Goal: Task Accomplishment & Management: Complete application form

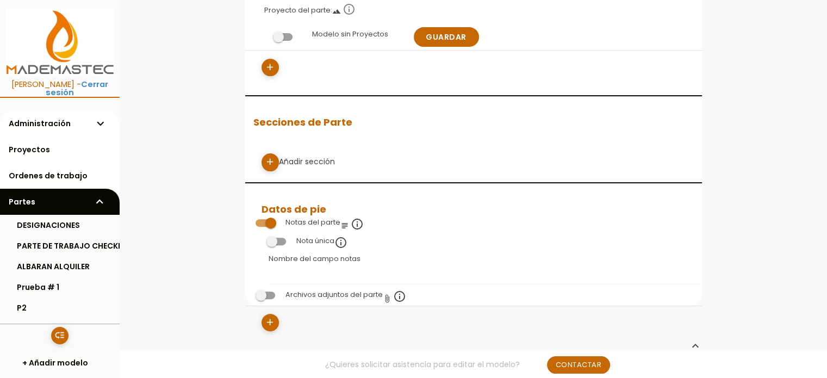
scroll to position [326, 0]
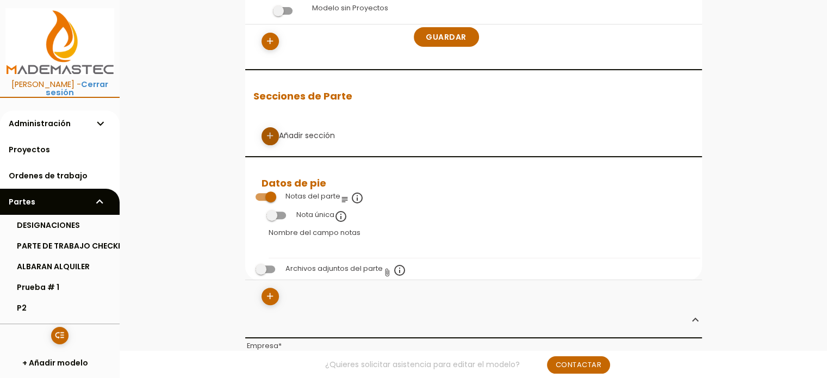
click at [270, 136] on icon "add" at bounding box center [270, 135] width 10 height 17
select select
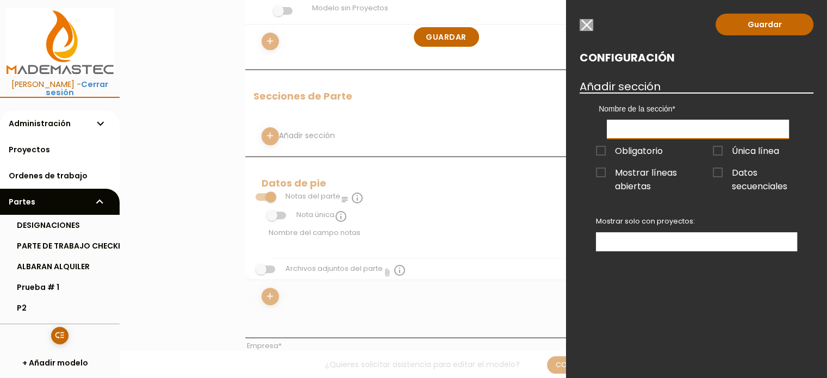
click at [671, 131] on input "text" at bounding box center [698, 129] width 182 height 19
type input "s"
type input "S1"
click at [598, 151] on span "Obligatorio" at bounding box center [629, 151] width 67 height 14
click at [0, 0] on input "Obligatorio" at bounding box center [0, 0] width 0 height 0
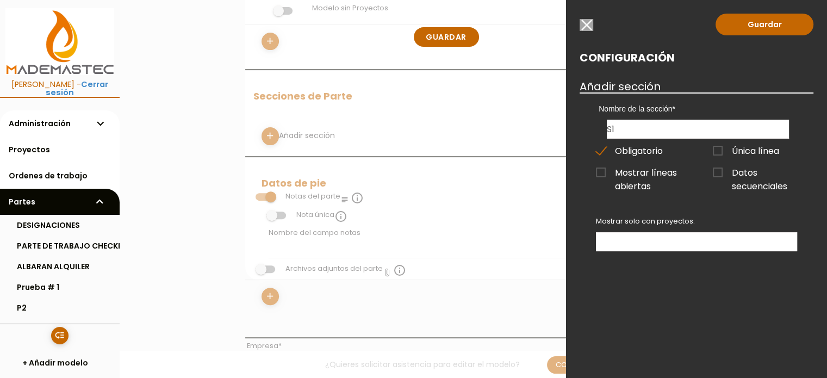
click at [720, 150] on span "Única línea" at bounding box center [746, 151] width 66 height 14
click at [0, 0] on input "Única línea" at bounding box center [0, 0] width 0 height 0
click at [719, 173] on span "Datos secuenciales" at bounding box center [755, 173] width 84 height 14
click at [0, 0] on input "Datos secuenciales" at bounding box center [0, 0] width 0 height 0
click at [602, 173] on span "Mostrar líneas abiertas" at bounding box center [638, 173] width 84 height 14
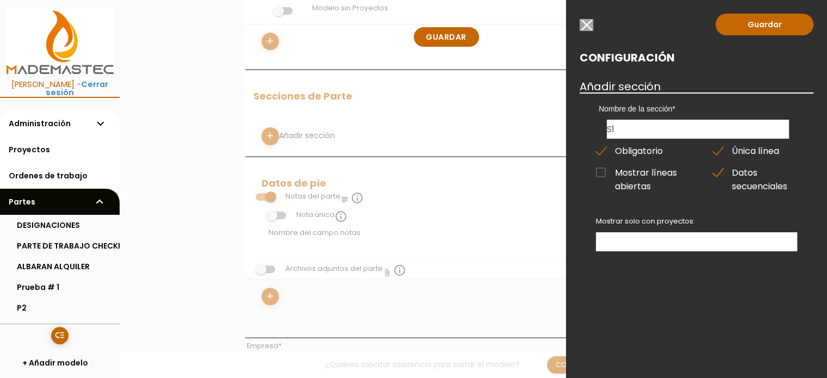
click at [0, 0] on input "Mostrar líneas abiertas" at bounding box center [0, 0] width 0 height 0
click at [636, 239] on ul at bounding box center [696, 242] width 200 height 18
click at [758, 28] on link "Guardar" at bounding box center [764, 25] width 98 height 22
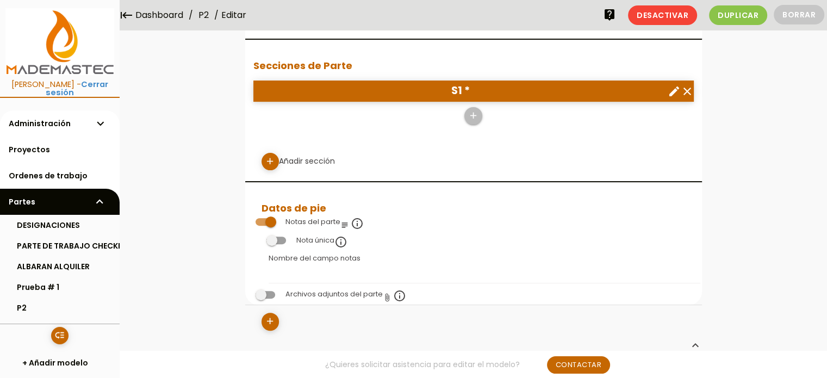
scroll to position [272, 0]
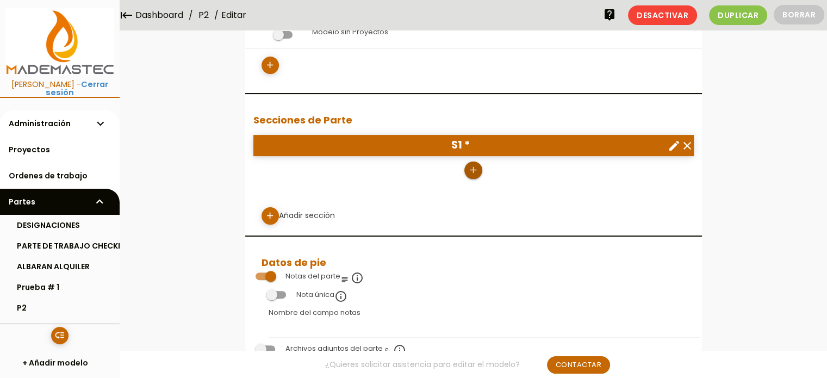
click at [475, 167] on icon "add" at bounding box center [473, 169] width 10 height 17
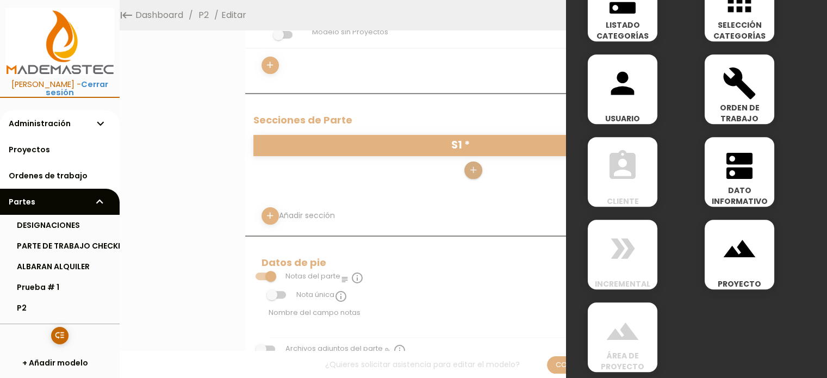
scroll to position [607, 0]
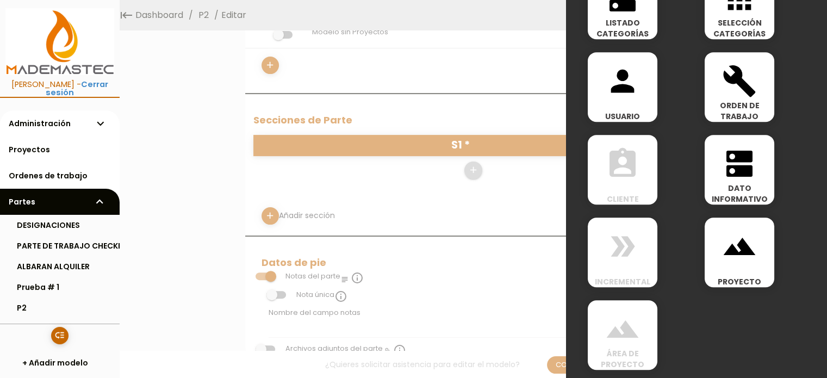
click at [732, 166] on icon "dns" at bounding box center [739, 163] width 35 height 35
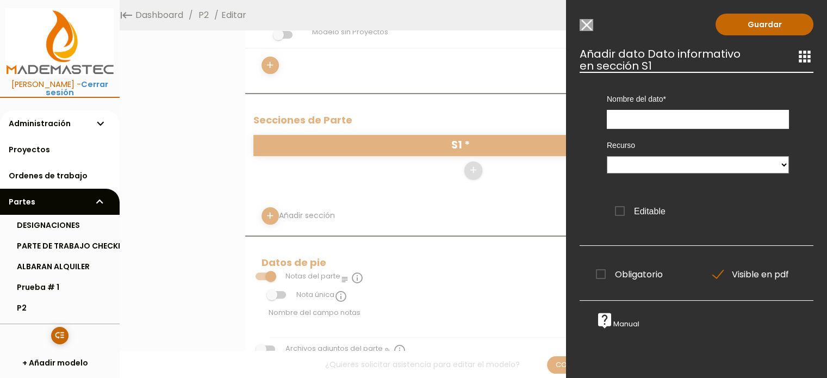
scroll to position [0, 0]
click at [666, 119] on input "text" at bounding box center [698, 119] width 182 height 19
click at [708, 163] on select at bounding box center [698, 164] width 182 height 17
click at [677, 122] on input "text" at bounding box center [698, 119] width 182 height 19
click at [676, 135] on div "Recurso" at bounding box center [698, 155] width 198 height 53
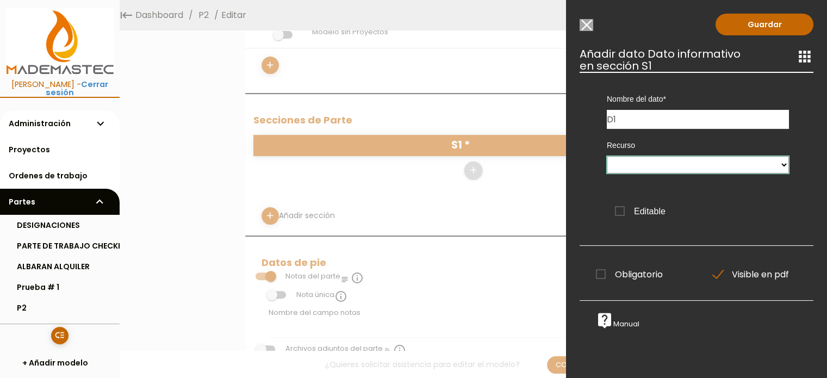
click at [672, 163] on select at bounding box center [698, 164] width 182 height 17
click at [622, 211] on span "Editable" at bounding box center [640, 211] width 51 height 14
click at [0, 0] on input "Editable" at bounding box center [0, 0] width 0 height 0
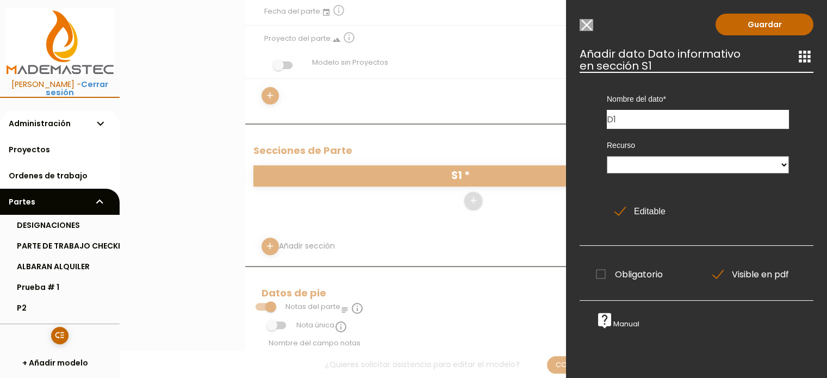
scroll to position [326, 0]
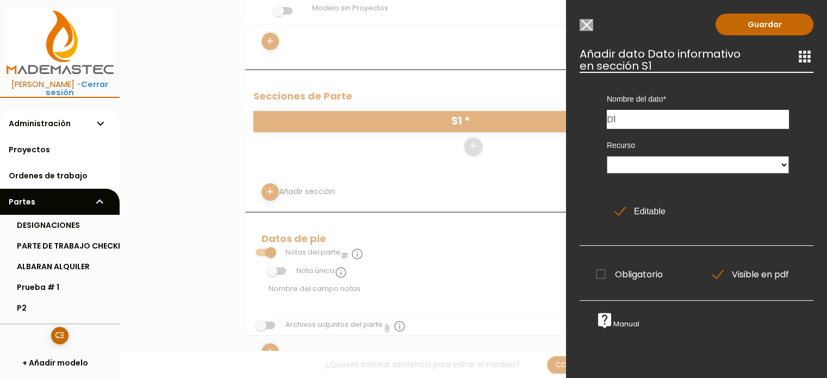
click at [601, 276] on span "Obligatorio" at bounding box center [629, 274] width 67 height 14
click at [0, 0] on input "Obligatorio" at bounding box center [0, 0] width 0 height 0
click at [762, 23] on link "Guardar" at bounding box center [764, 25] width 98 height 22
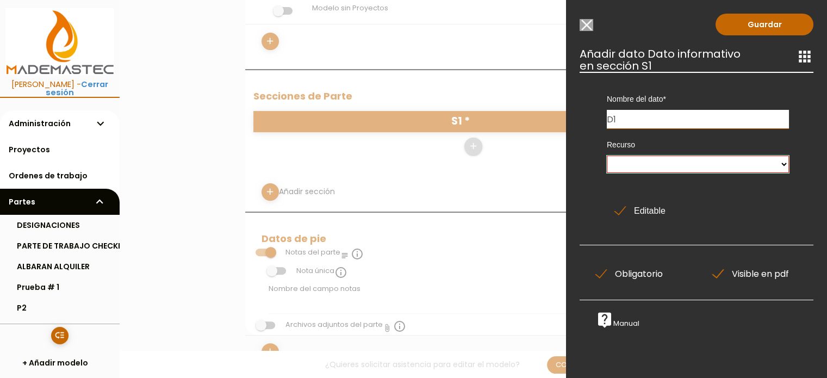
click at [647, 164] on select at bounding box center [698, 163] width 182 height 17
click at [607, 155] on select at bounding box center [698, 163] width 182 height 17
click at [754, 21] on link "Guardar" at bounding box center [764, 25] width 98 height 22
click at [774, 164] on select at bounding box center [698, 163] width 182 height 17
click at [607, 155] on select at bounding box center [698, 163] width 182 height 17
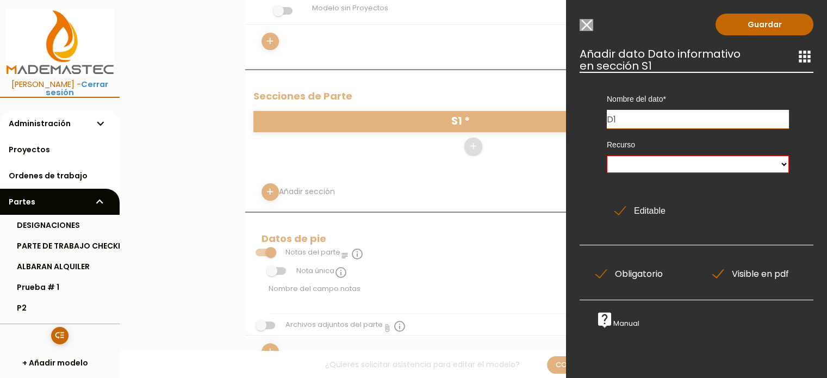
click at [674, 117] on input "D1" at bounding box center [698, 119] width 182 height 18
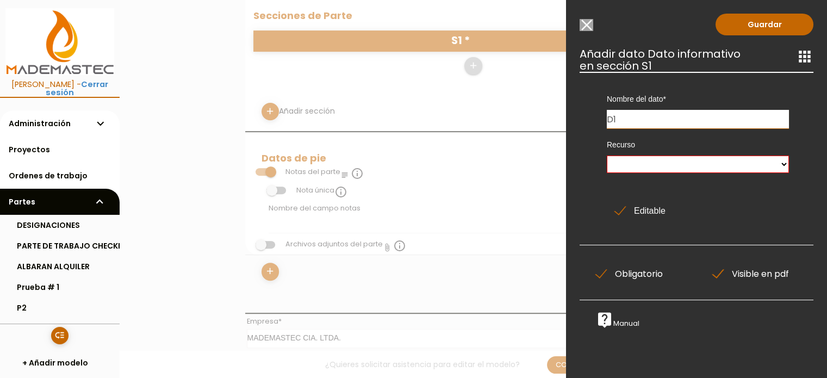
scroll to position [489, 0]
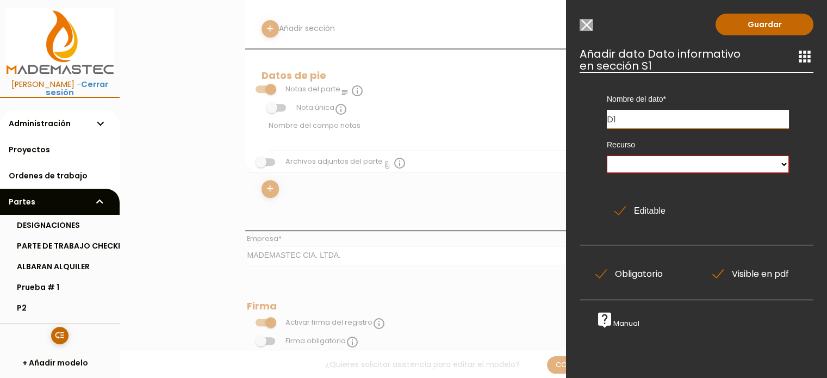
click at [622, 321] on link "live_help Manual" at bounding box center [617, 323] width 43 height 9
click at [622, 165] on select at bounding box center [698, 163] width 182 height 17
click at [617, 213] on span "Editable" at bounding box center [640, 211] width 51 height 14
click at [0, 0] on input "Editable" at bounding box center [0, 0] width 0 height 0
click at [622, 163] on select at bounding box center [698, 163] width 182 height 17
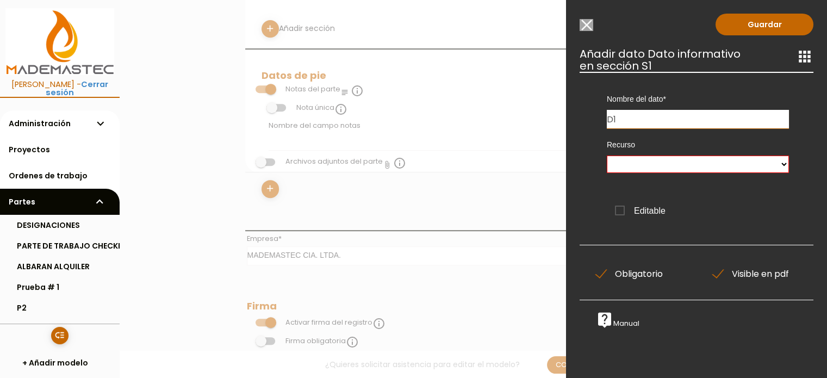
click at [626, 111] on input "D1" at bounding box center [698, 119] width 182 height 18
type input "D1FGHFHDFHD"
click at [637, 162] on select at bounding box center [698, 163] width 182 height 17
drag, startPoint x: 668, startPoint y: 119, endPoint x: 594, endPoint y: 115, distance: 74.0
click at [594, 115] on div "Nombre del dato D1FGHFHDFHD Tipo de dato Numérico Texto Texto Largo Hora Fecha …" at bounding box center [697, 100] width 215 height 57
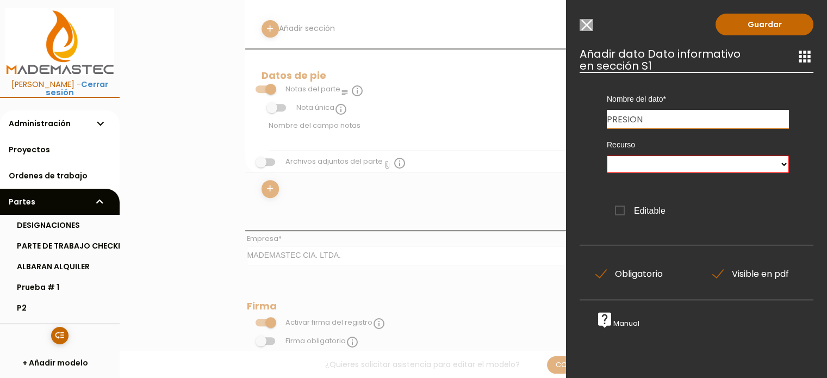
type input "PRESION"
click at [670, 161] on select at bounding box center [698, 163] width 182 height 17
click at [607, 155] on select at bounding box center [698, 163] width 182 height 17
click at [620, 209] on span "Editable" at bounding box center [640, 211] width 51 height 14
click at [0, 0] on input "Editable" at bounding box center [0, 0] width 0 height 0
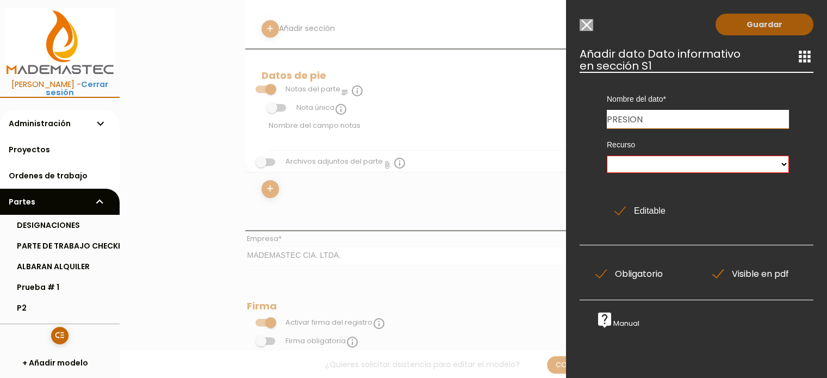
click at [748, 21] on link "Guardar" at bounding box center [764, 25] width 98 height 22
click at [752, 26] on link "Guardar" at bounding box center [764, 25] width 98 height 22
click at [759, 25] on link "Guardar" at bounding box center [764, 25] width 98 height 22
click at [759, 24] on link "Guardar" at bounding box center [764, 25] width 98 height 22
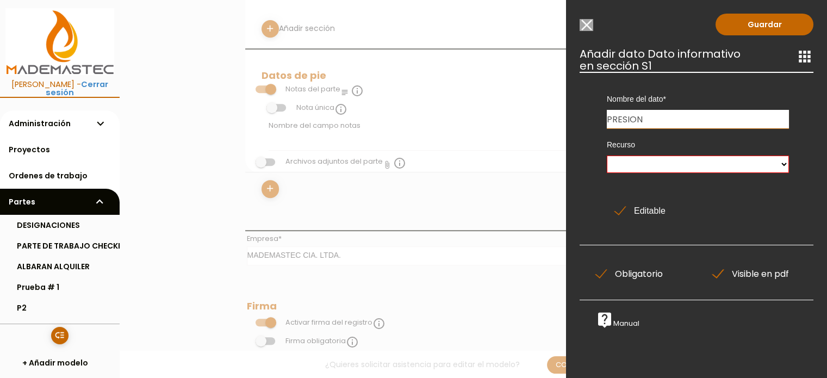
click at [734, 118] on input "PRESION" at bounding box center [698, 119] width 182 height 18
click at [776, 165] on select at bounding box center [698, 163] width 182 height 17
click at [607, 155] on select at bounding box center [698, 163] width 182 height 17
drag, startPoint x: 772, startPoint y: 165, endPoint x: 786, endPoint y: 164, distance: 14.1
click at [786, 164] on div "Recurso" at bounding box center [698, 154] width 198 height 53
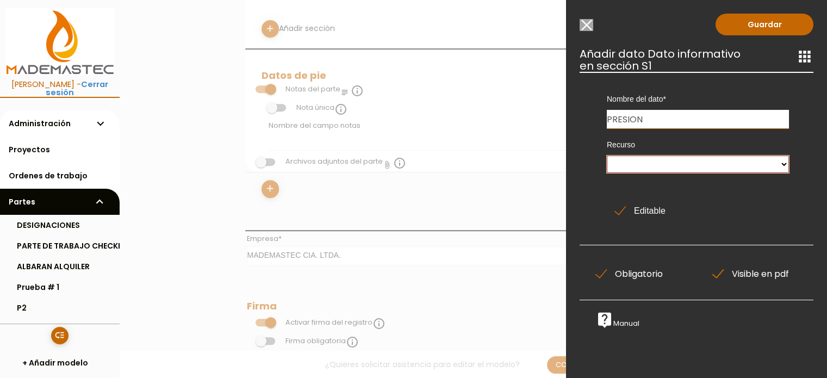
click at [777, 166] on select at bounding box center [698, 163] width 182 height 17
click at [607, 155] on select at bounding box center [698, 163] width 182 height 17
click at [743, 170] on select at bounding box center [698, 163] width 182 height 17
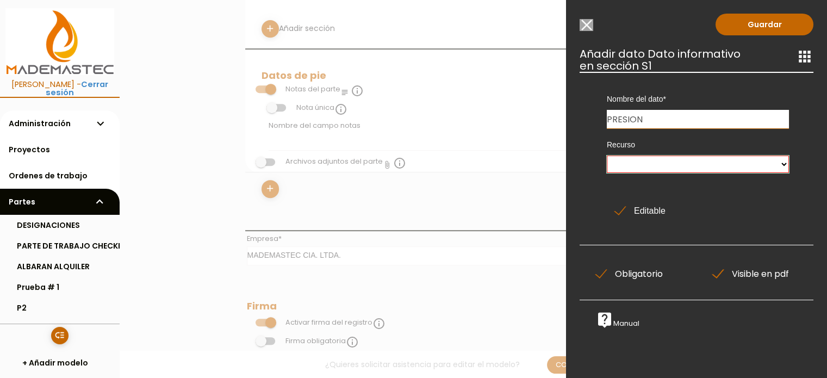
click at [743, 170] on select at bounding box center [698, 163] width 182 height 17
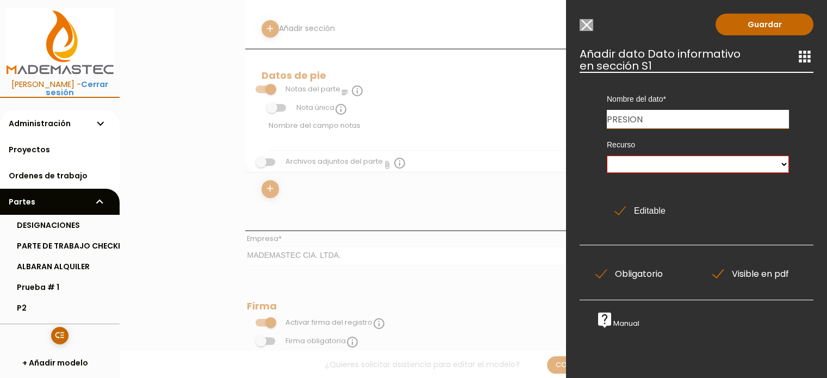
click at [736, 178] on div "Recurso" at bounding box center [698, 154] width 198 height 53
click at [714, 160] on select at bounding box center [698, 163] width 182 height 17
click at [796, 48] on icon "apps" at bounding box center [804, 56] width 17 height 17
drag, startPoint x: 791, startPoint y: 56, endPoint x: 764, endPoint y: 35, distance: 34.0
click at [796, 52] on icon "apps" at bounding box center [804, 56] width 17 height 17
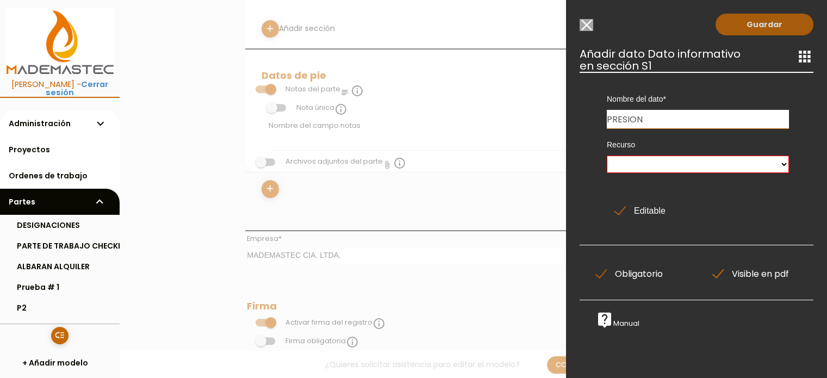
click at [759, 21] on link "Guardar" at bounding box center [764, 25] width 98 height 22
drag, startPoint x: 744, startPoint y: 26, endPoint x: 738, endPoint y: 24, distance: 6.1
click at [744, 25] on link "Guardar" at bounding box center [764, 25] width 98 height 22
click at [585, 21] on input "Modelo sin Ordenes de trabajo" at bounding box center [587, 25] width 14 height 12
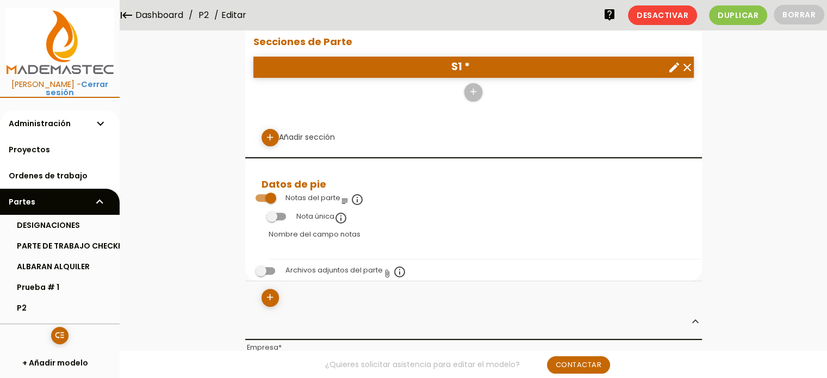
scroll to position [326, 0]
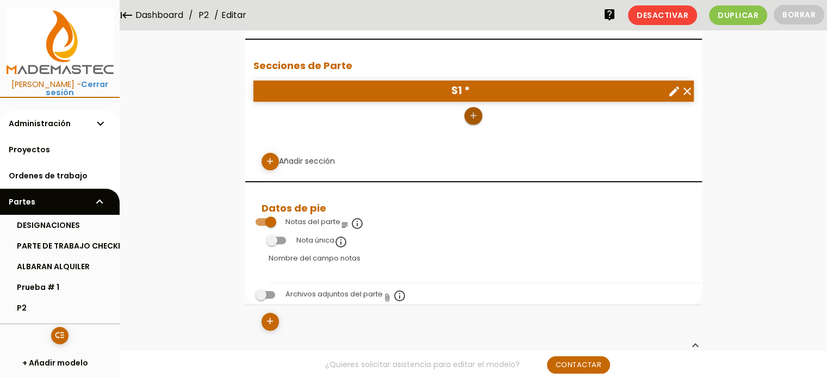
click at [476, 115] on icon "add" at bounding box center [473, 115] width 10 height 17
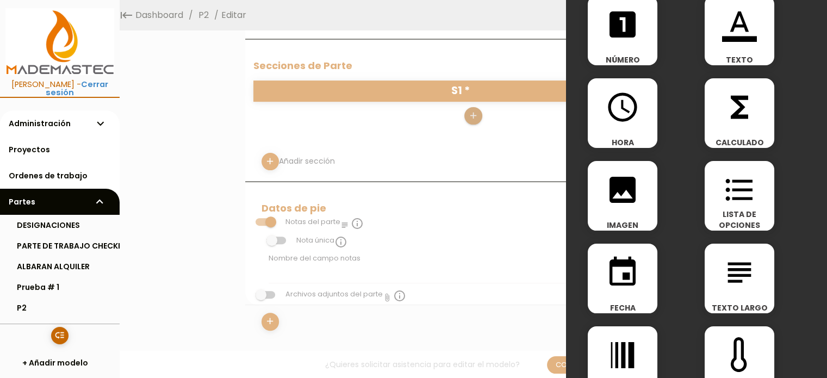
scroll to position [42, 0]
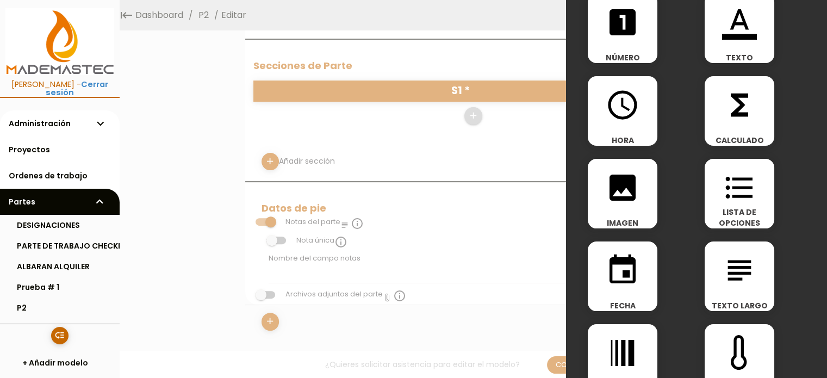
click at [490, 140] on div at bounding box center [413, 141] width 827 height 472
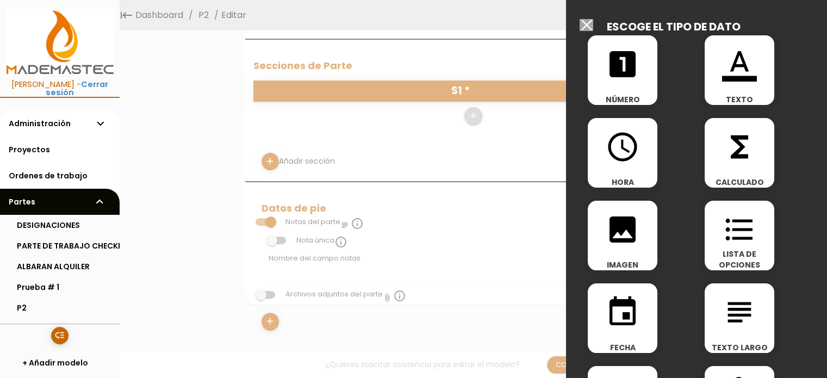
click at [587, 21] on input "Modelo sin Ordenes de trabajo" at bounding box center [587, 25] width 14 height 12
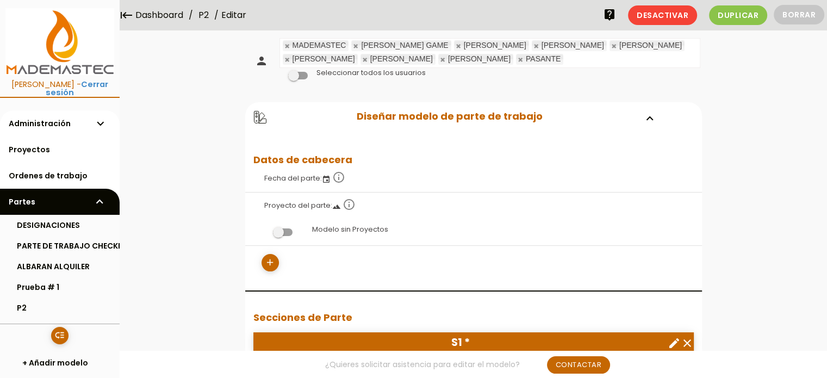
scroll to position [292, 0]
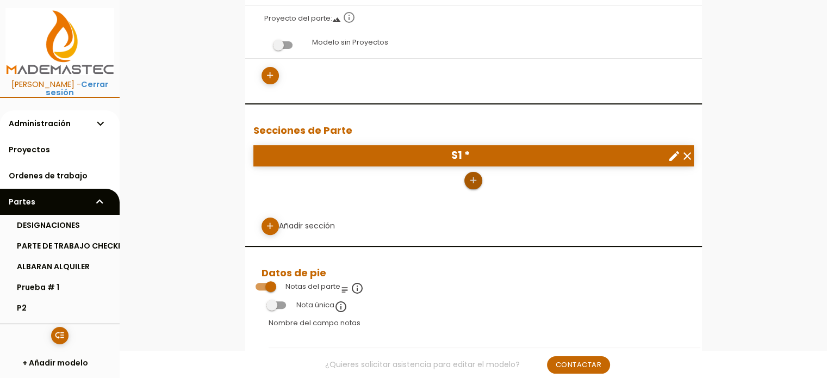
click at [475, 180] on icon "add" at bounding box center [473, 180] width 10 height 17
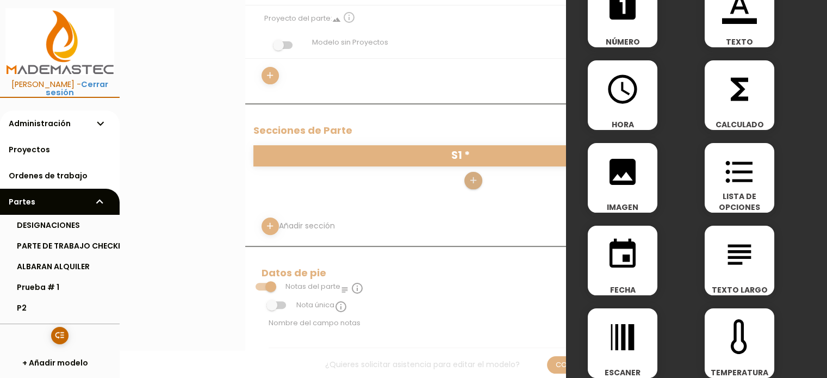
scroll to position [109, 0]
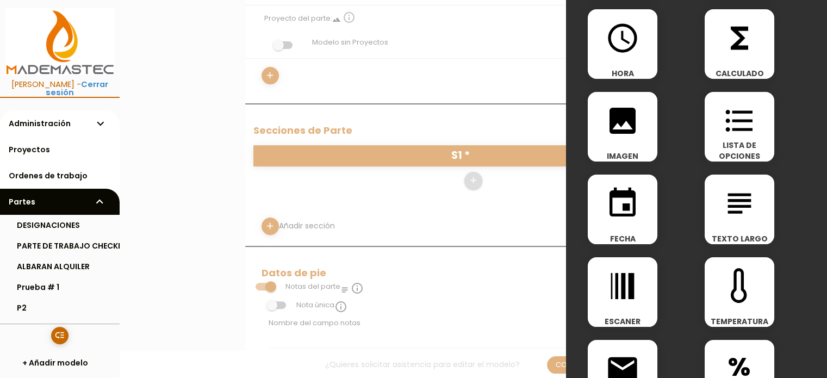
click at [626, 129] on icon "image" at bounding box center [622, 120] width 35 height 35
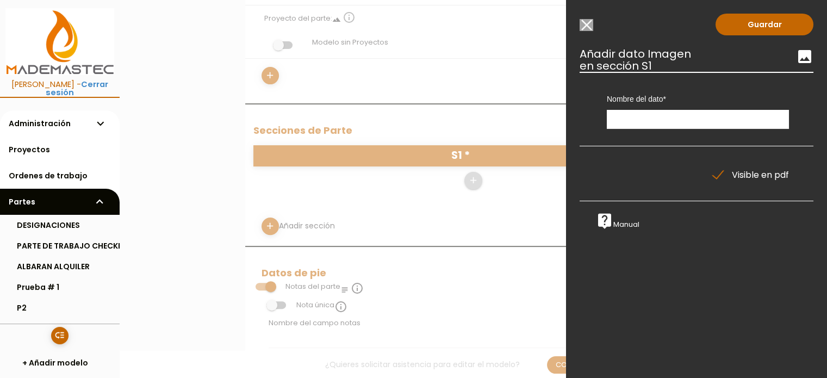
scroll to position [0, 0]
click at [630, 122] on input "text" at bounding box center [698, 119] width 182 height 19
type input "FOTO F1"
click at [764, 26] on link "Guardar" at bounding box center [764, 25] width 98 height 22
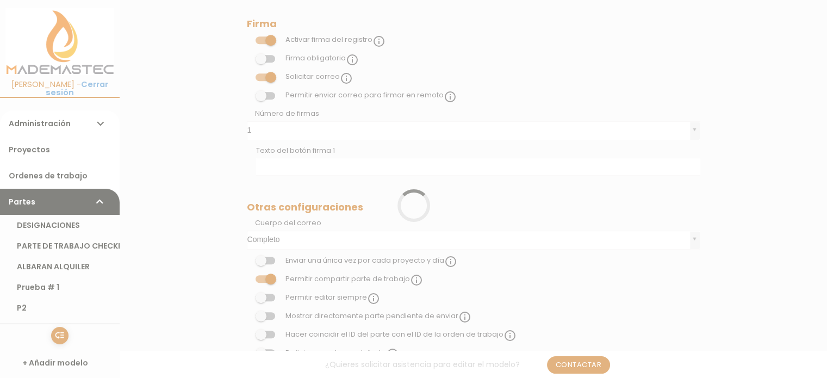
scroll to position [292, 0]
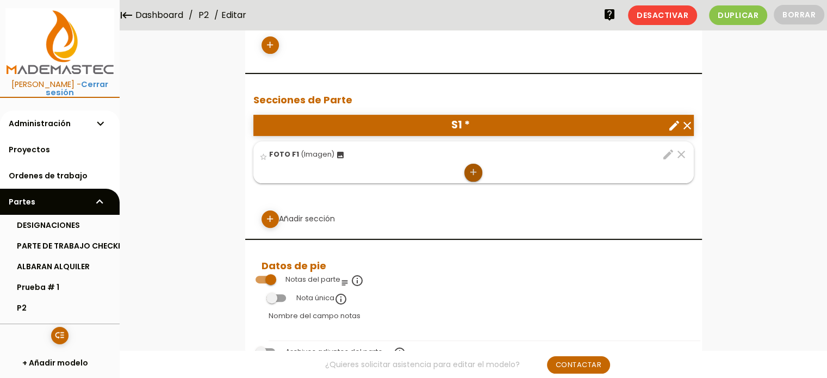
click at [474, 171] on icon "add" at bounding box center [473, 172] width 10 height 17
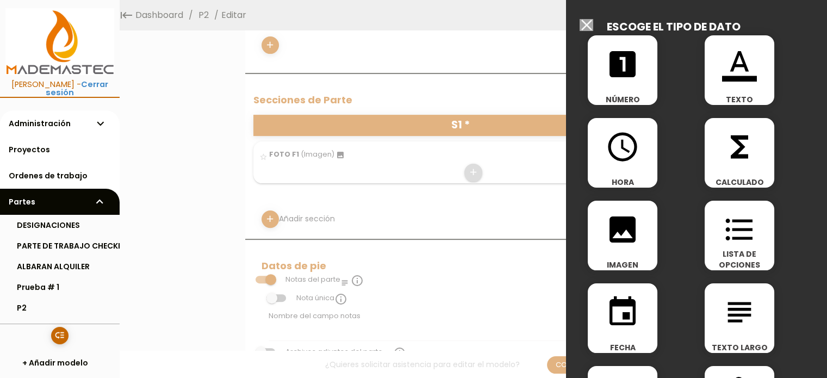
click at [740, 234] on icon "format_list_bulleted" at bounding box center [739, 229] width 35 height 35
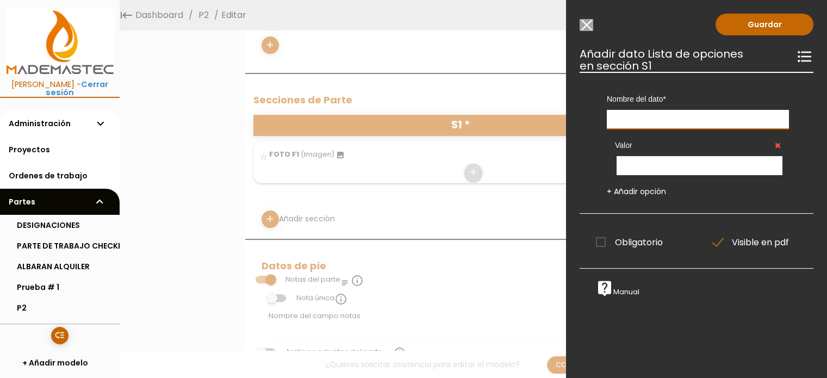
click at [673, 119] on input "text" at bounding box center [698, 119] width 182 height 19
type input "FOTO F1"
click at [650, 171] on input "text" at bounding box center [700, 165] width 166 height 19
type input "1"
click at [644, 189] on link "+ Añadir opción" at bounding box center [636, 191] width 59 height 11
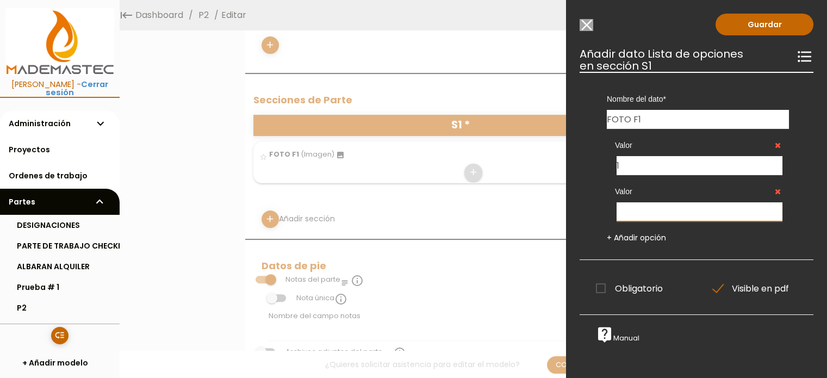
click at [637, 210] on input "text" at bounding box center [700, 211] width 166 height 19
type input "2"
click at [636, 236] on link "+ Añadir opción" at bounding box center [636, 237] width 59 height 11
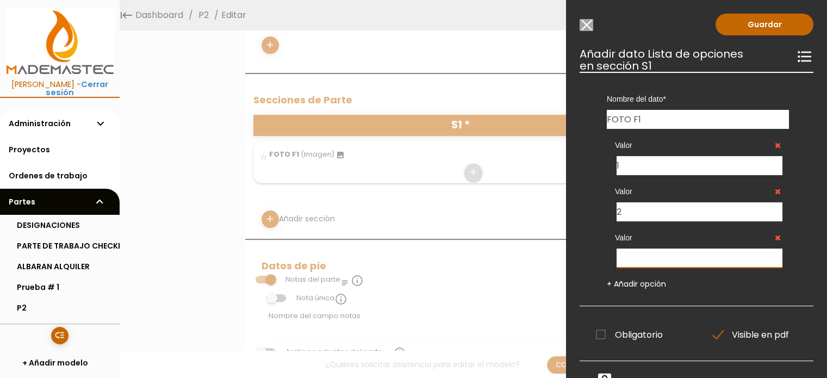
click at [633, 254] on input "text" at bounding box center [700, 257] width 166 height 19
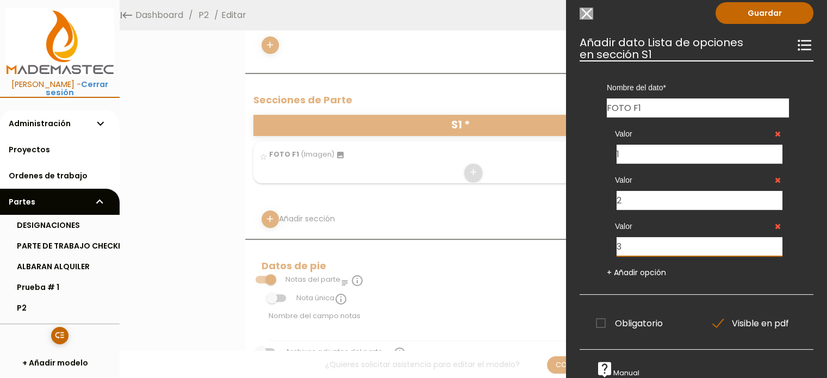
scroll to position [22, 0]
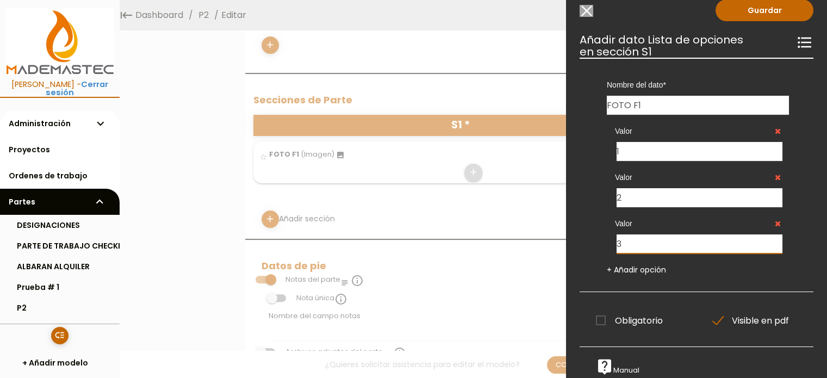
type input "3"
click at [599, 314] on span "Obligatorio" at bounding box center [629, 321] width 67 height 14
click at [0, 0] on input "Obligatorio" at bounding box center [0, 0] width 0 height 0
click at [742, 5] on link "Guardar" at bounding box center [764, 10] width 98 height 22
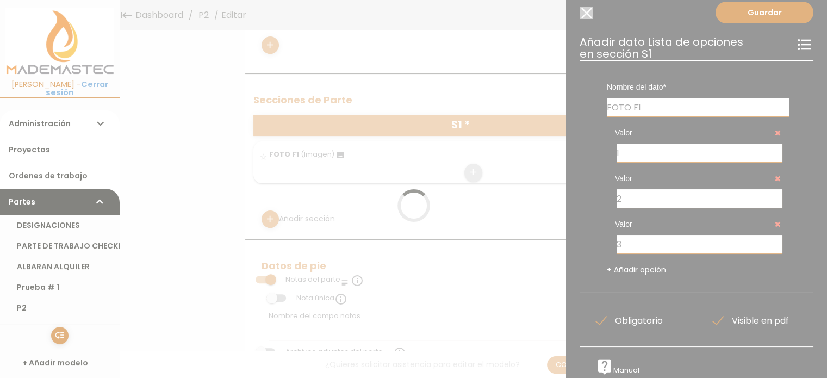
scroll to position [20, 0]
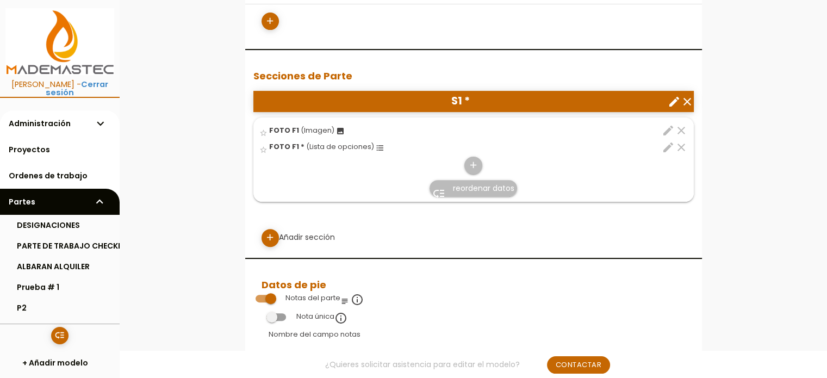
scroll to position [401, 0]
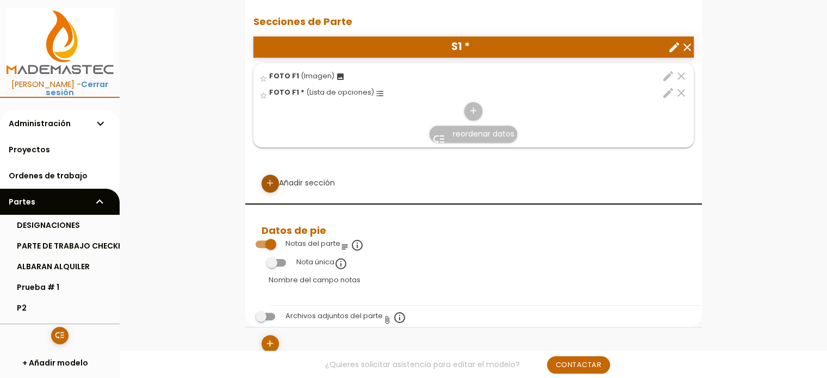
click at [272, 184] on icon "add" at bounding box center [270, 183] width 10 height 17
select select
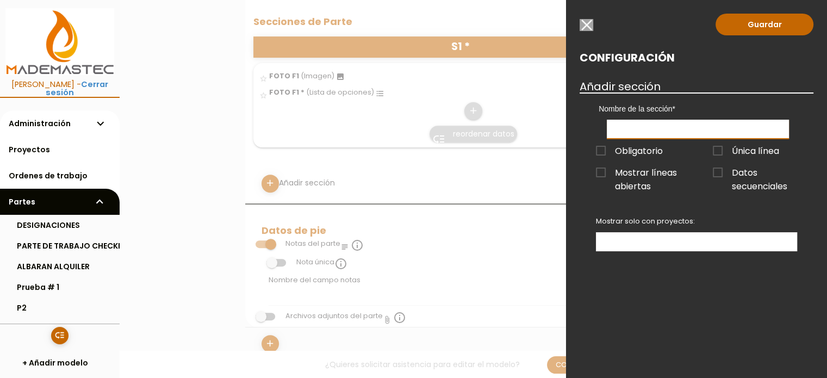
click at [638, 126] on input "text" at bounding box center [698, 129] width 182 height 19
type input "S2"
click at [600, 148] on span "Obligatorio" at bounding box center [629, 151] width 67 height 14
click at [0, 0] on input "Obligatorio" at bounding box center [0, 0] width 0 height 0
click at [678, 239] on ul at bounding box center [696, 242] width 200 height 18
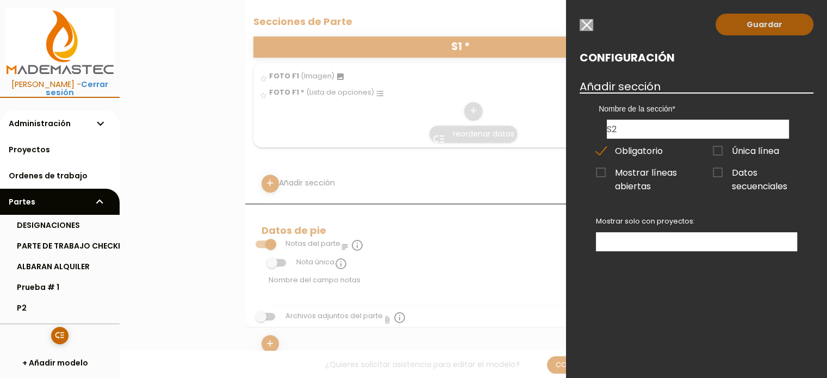
click at [763, 22] on link "Guardar" at bounding box center [764, 25] width 98 height 22
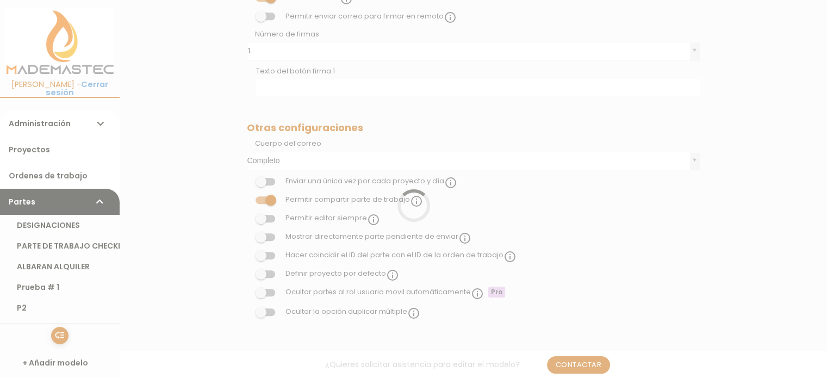
scroll to position [401, 0]
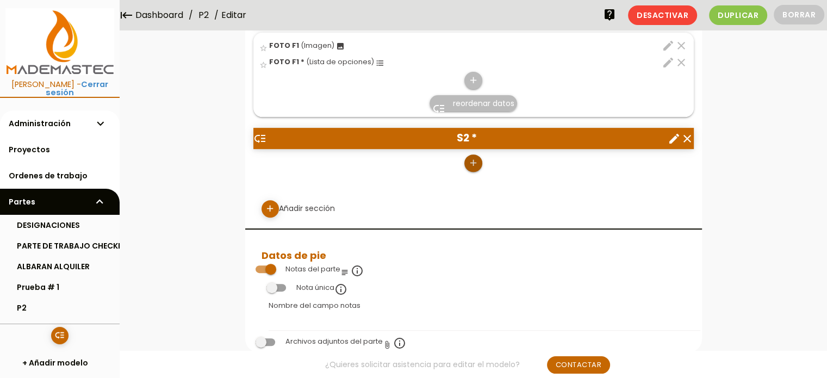
click at [468, 160] on icon "add" at bounding box center [473, 162] width 10 height 17
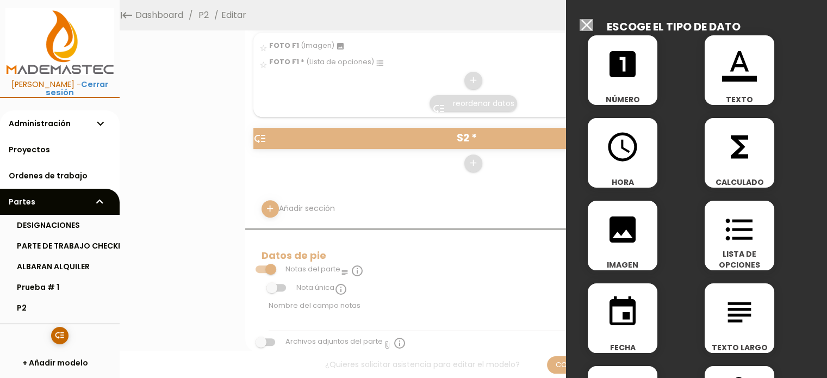
click at [619, 70] on icon "looks_one" at bounding box center [622, 64] width 35 height 35
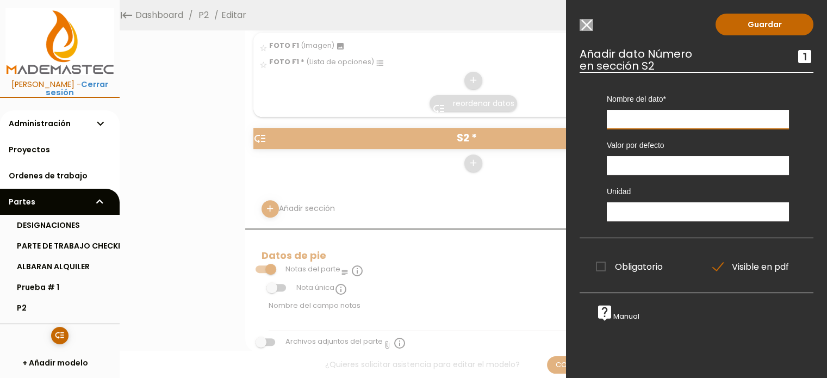
click at [622, 119] on input "text" at bounding box center [698, 119] width 182 height 19
type input "N1"
click at [622, 163] on input "number" at bounding box center [698, 165] width 182 height 19
click at [776, 164] on input "1" at bounding box center [698, 165] width 182 height 19
click at [776, 164] on input "2" at bounding box center [698, 165] width 182 height 19
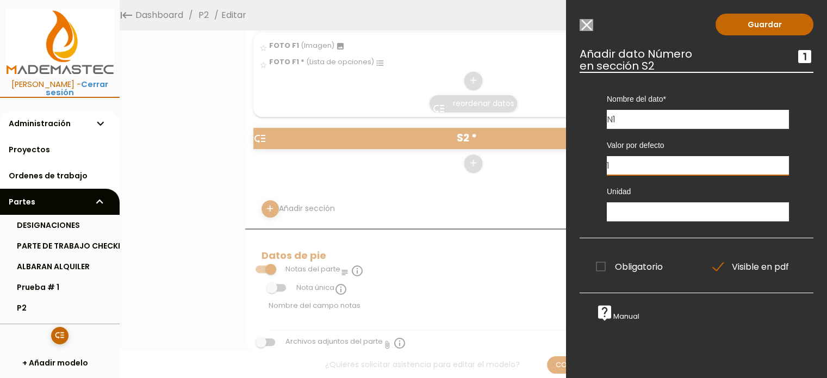
click at [776, 169] on input "1" at bounding box center [698, 165] width 182 height 19
type input "0"
click at [776, 169] on input "0" at bounding box center [698, 165] width 182 height 19
click at [677, 214] on input "text" at bounding box center [698, 211] width 182 height 19
type input "PSI"
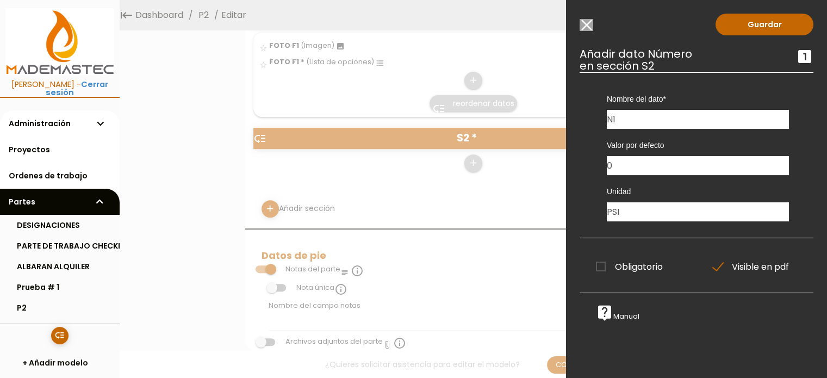
click at [600, 267] on span "Obligatorio" at bounding box center [629, 267] width 67 height 14
click at [0, 0] on input "Obligatorio" at bounding box center [0, 0] width 0 height 0
click at [744, 27] on link "Guardar" at bounding box center [764, 25] width 98 height 22
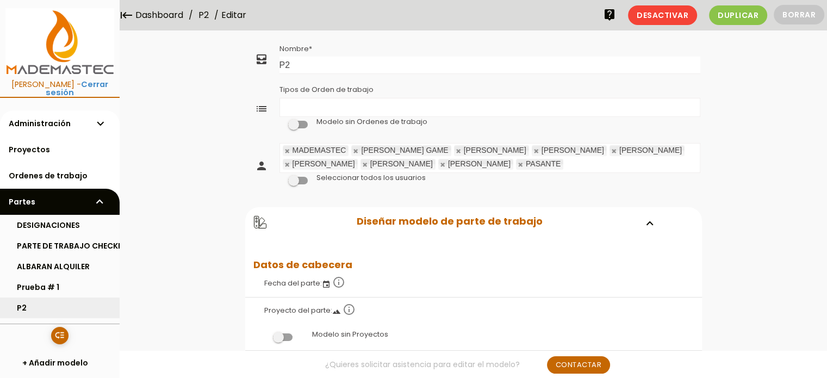
click at [21, 306] on link "P2" at bounding box center [60, 307] width 120 height 21
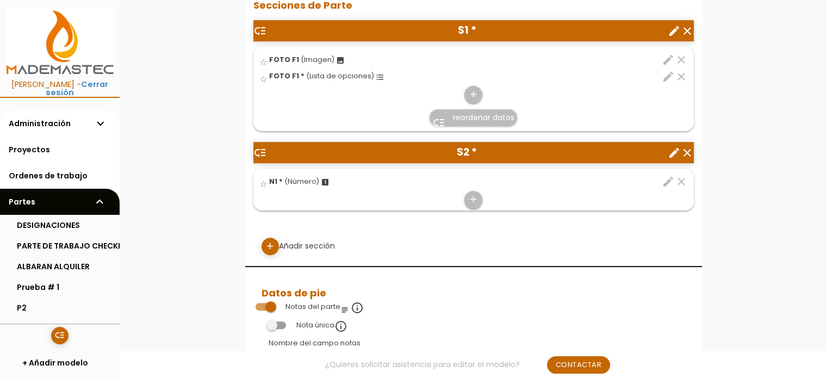
scroll to position [435, 0]
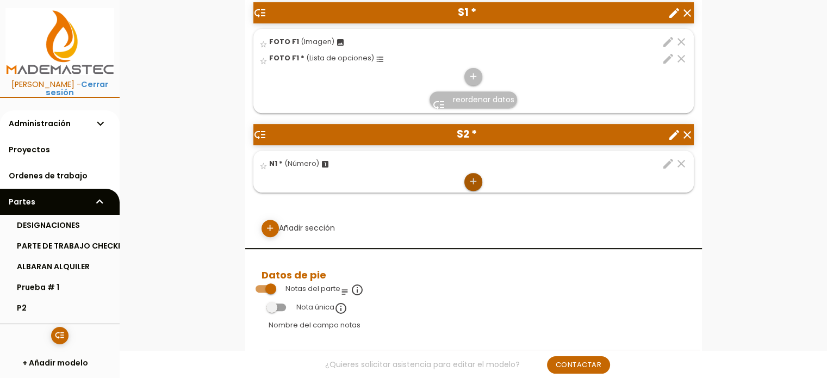
click at [471, 179] on icon "add" at bounding box center [473, 181] width 10 height 17
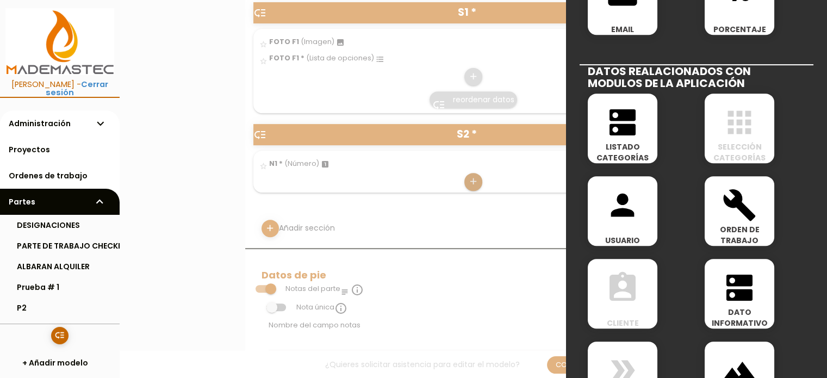
scroll to position [482, 0]
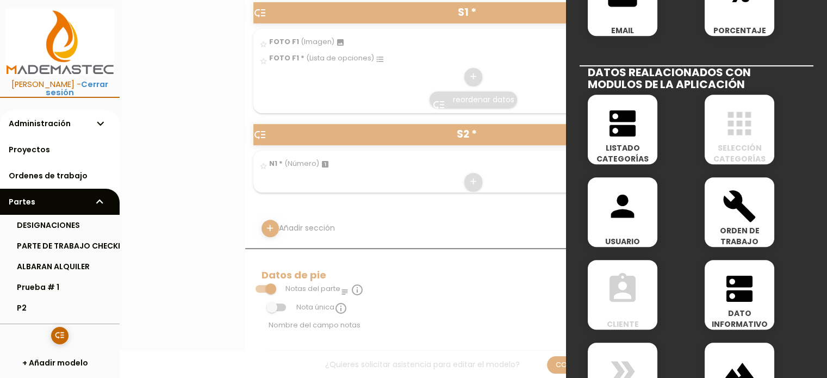
click at [616, 133] on icon "dns" at bounding box center [622, 123] width 35 height 35
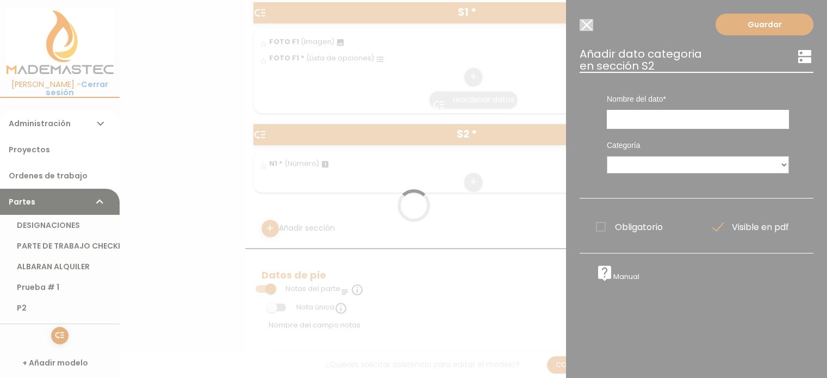
scroll to position [0, 0]
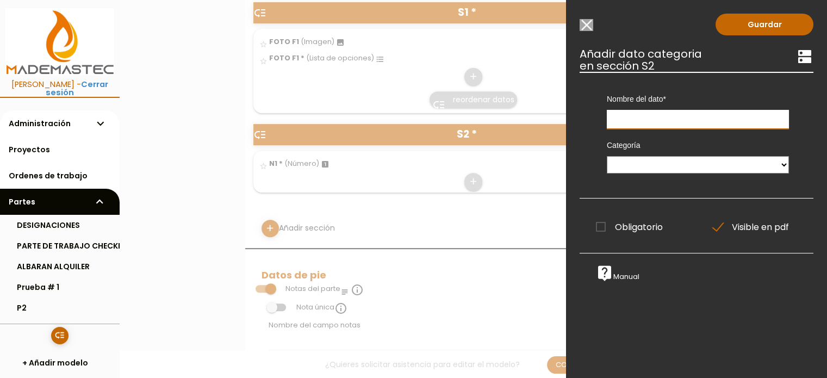
click at [625, 125] on input "text" at bounding box center [698, 119] width 182 height 19
type input "N1"
click at [666, 167] on select "TAREAS CHECK-LIST BÁSICO TAREAS CHECK-LIST BÁSICO MAQUINARIA TIPOS DE GASTOS PE…" at bounding box center [698, 164] width 182 height 17
select select "26"
click at [607, 156] on select "TAREAS CHECK-LIST BÁSICO TAREAS CHECK-LIST BÁSICO MAQUINARIA TIPOS DE GASTOS PE…" at bounding box center [698, 164] width 182 height 17
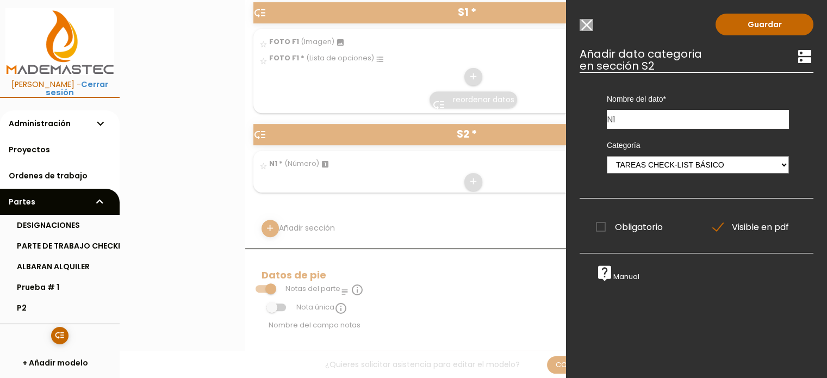
click at [601, 226] on span "Obligatorio" at bounding box center [629, 227] width 67 height 14
click at [0, 0] on input "Obligatorio" at bounding box center [0, 0] width 0 height 0
click at [742, 23] on link "Guardar" at bounding box center [764, 25] width 98 height 22
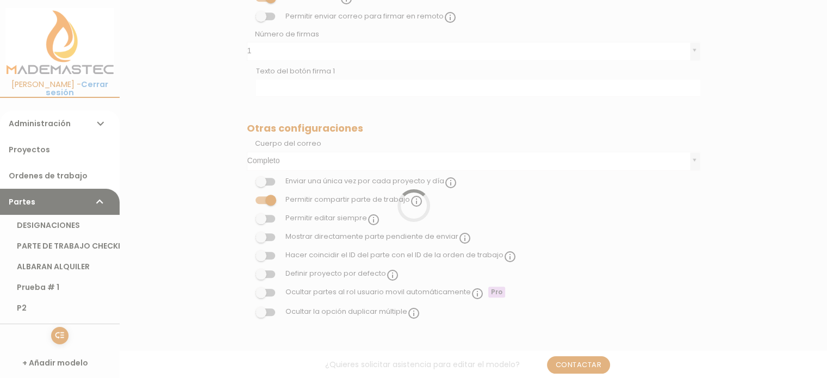
scroll to position [435, 0]
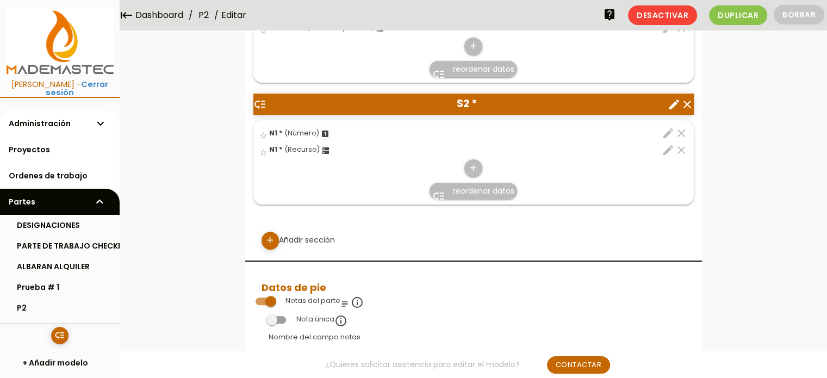
click at [27, 304] on link "P2" at bounding box center [60, 307] width 120 height 21
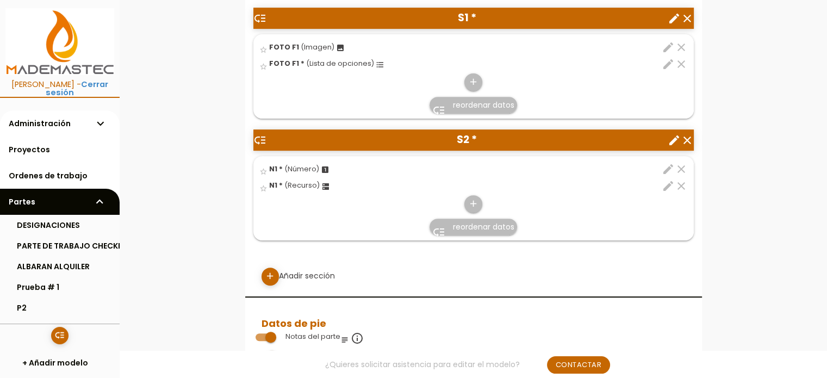
scroll to position [435, 0]
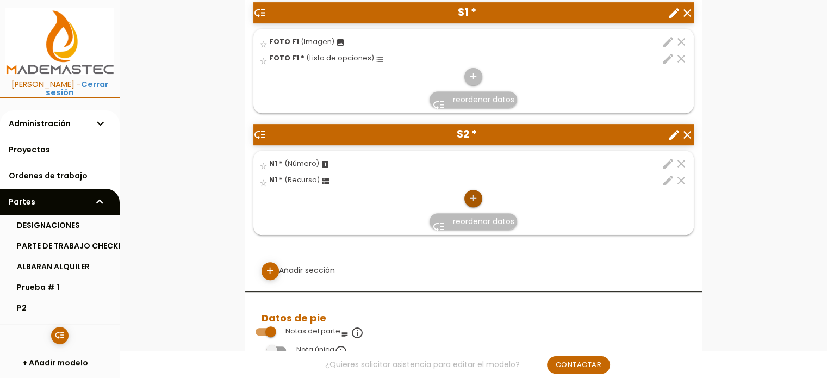
click at [472, 194] on icon "add" at bounding box center [473, 198] width 10 height 17
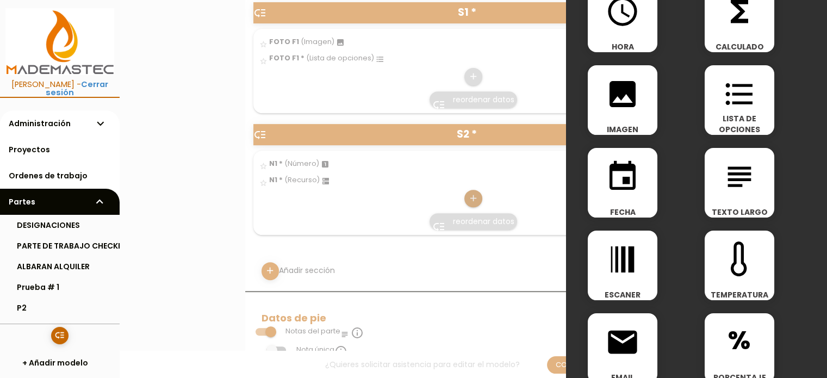
scroll to position [137, 0]
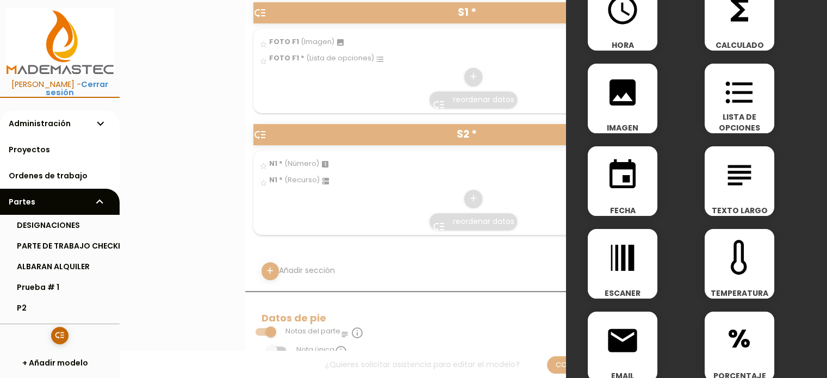
click at [733, 103] on icon "format_list_bulleted" at bounding box center [739, 92] width 35 height 35
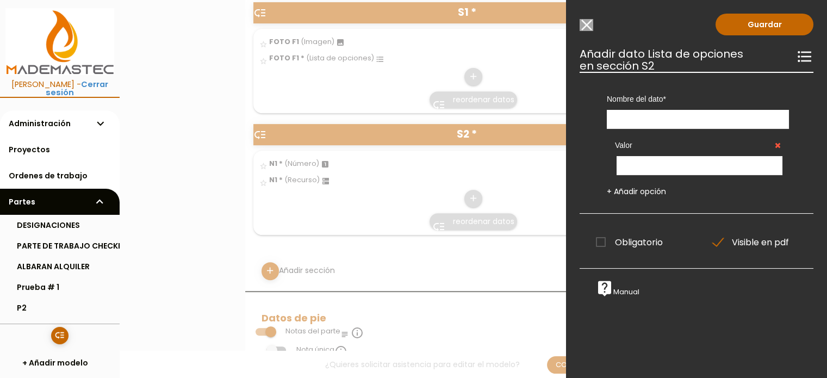
scroll to position [0, 0]
click at [676, 118] on input "text" at bounding box center [698, 119] width 182 height 19
type input "DATO 1"
click at [665, 164] on input "text" at bounding box center [700, 165] width 166 height 19
type input "150"
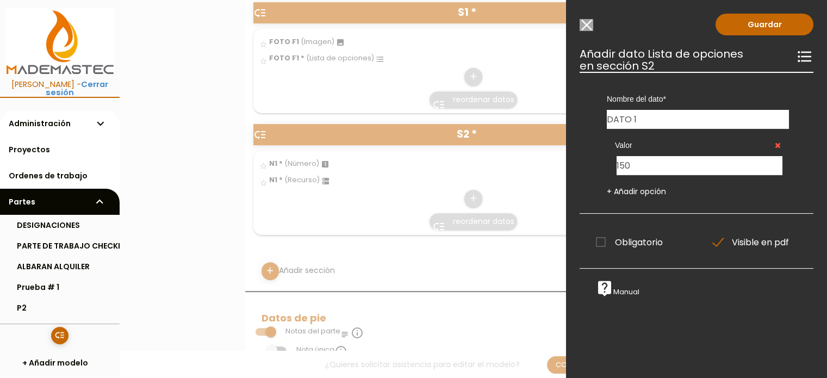
click at [637, 193] on link "+ Añadir opción" at bounding box center [636, 191] width 59 height 11
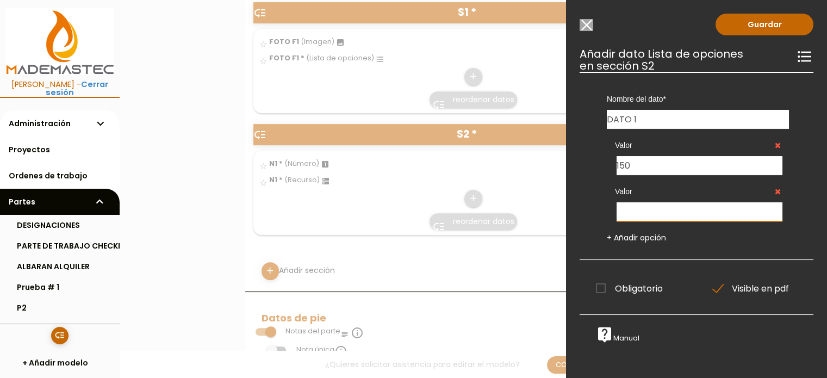
click at [627, 213] on input "text" at bounding box center [700, 211] width 166 height 19
type input "200"
click at [631, 239] on link "+ Añadir opción" at bounding box center [636, 237] width 59 height 11
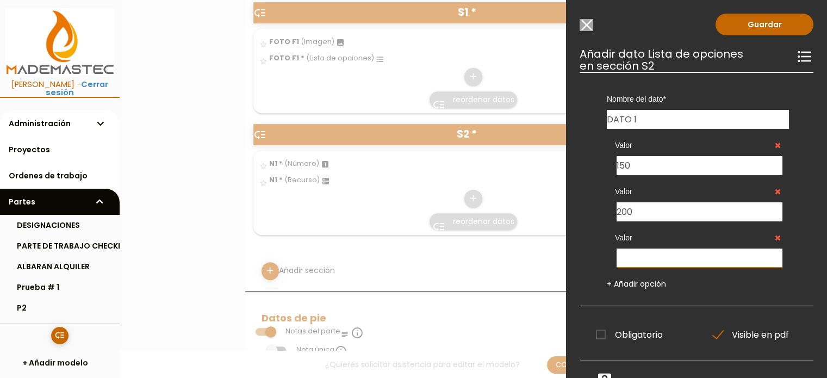
click at [631, 254] on input "text" at bounding box center [700, 257] width 166 height 19
type input "300"
click at [757, 26] on link "Guardar" at bounding box center [764, 25] width 98 height 22
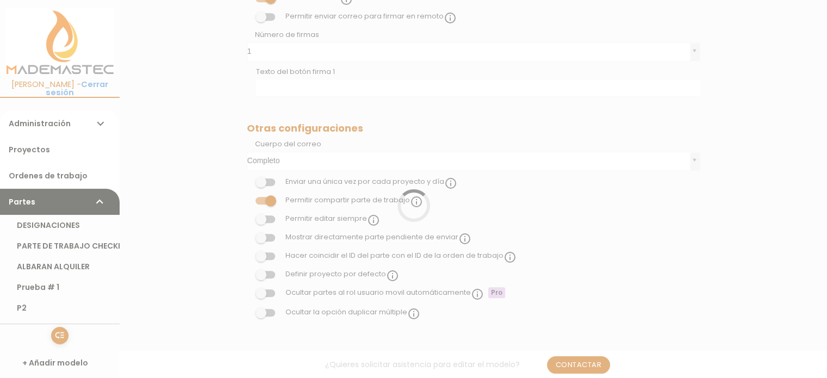
scroll to position [435, 0]
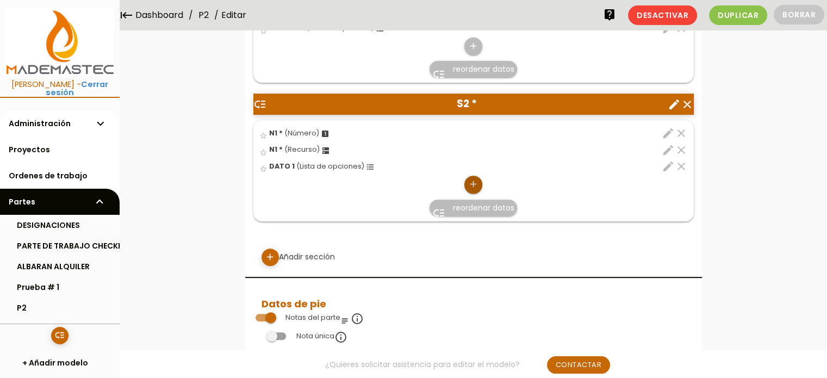
click at [476, 183] on icon "add" at bounding box center [473, 184] width 10 height 17
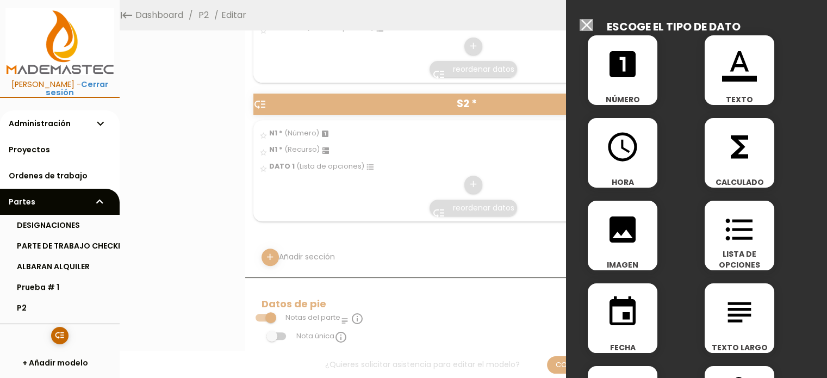
click at [735, 77] on icon "format_color_text" at bounding box center [739, 64] width 35 height 35
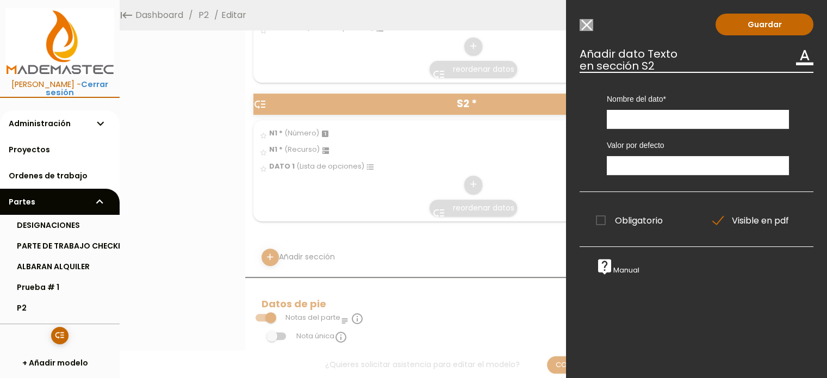
click at [590, 21] on input "Modelo sin Ordenes de trabajo" at bounding box center [587, 25] width 14 height 12
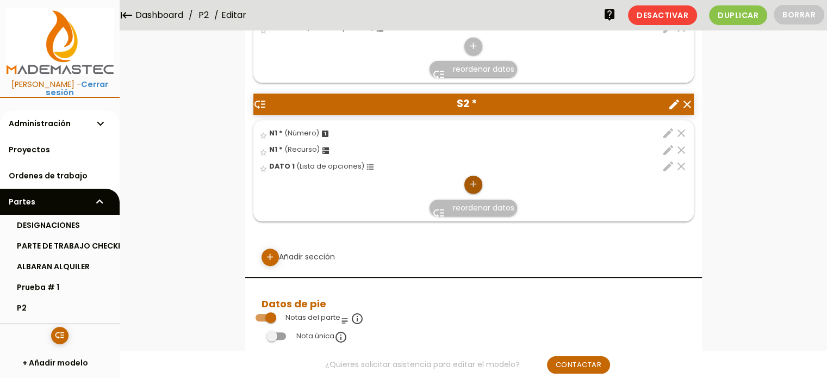
click at [471, 183] on icon "add" at bounding box center [473, 184] width 10 height 17
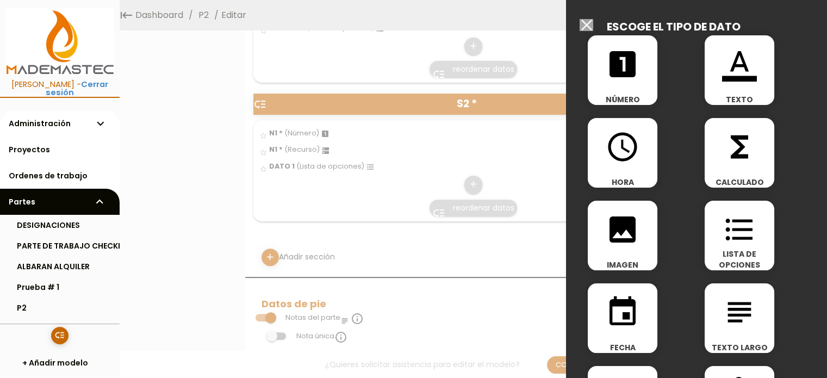
click at [586, 26] on input "Modelo sin Ordenes de trabajo" at bounding box center [587, 25] width 14 height 12
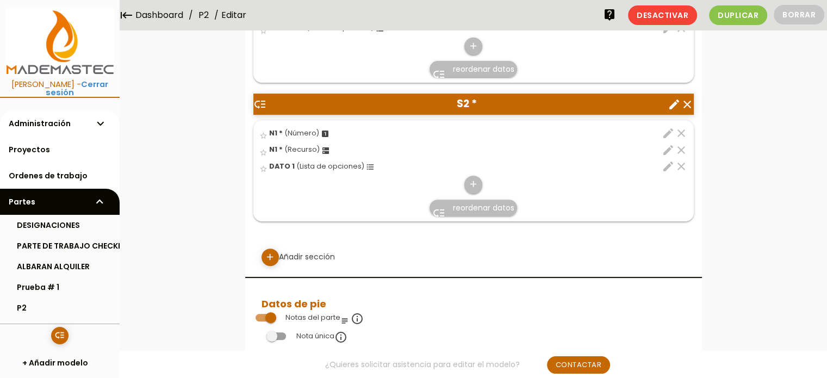
click at [474, 206] on span "reordenar datos" at bounding box center [483, 207] width 61 height 11
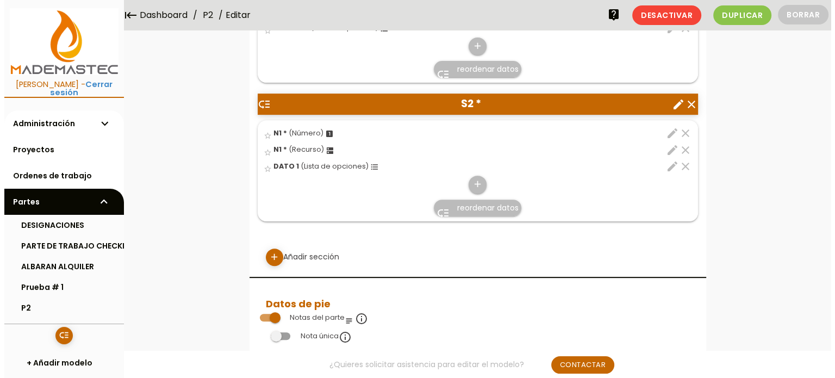
scroll to position [0, 0]
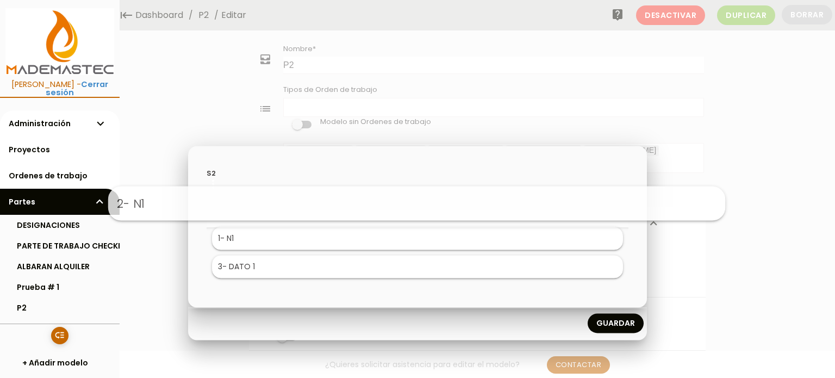
drag, startPoint x: 571, startPoint y: 239, endPoint x: 570, endPoint y: 203, distance: 35.9
click at [633, 319] on link "Guardar" at bounding box center [616, 324] width 56 height 20
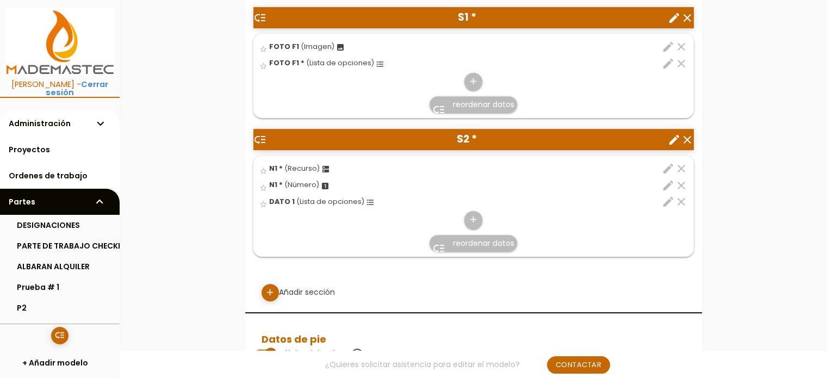
scroll to position [435, 0]
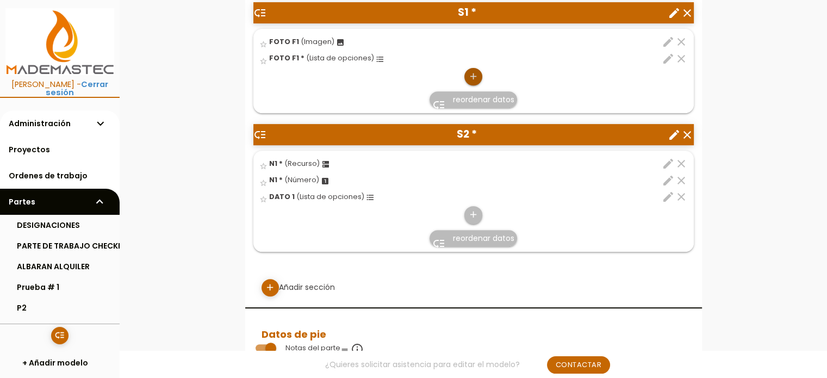
click at [472, 72] on icon "add" at bounding box center [473, 76] width 10 height 17
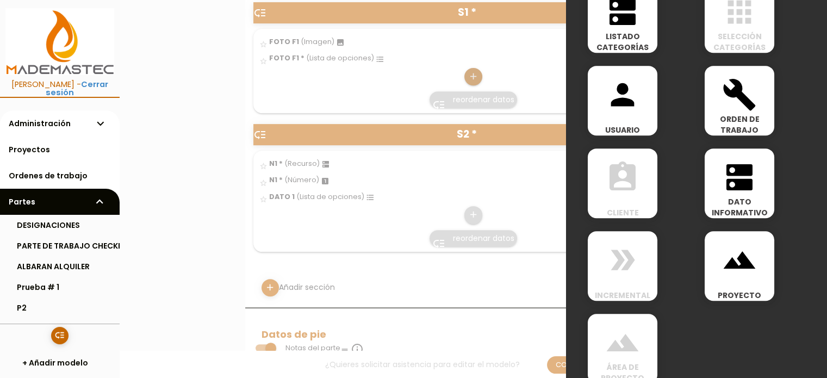
scroll to position [607, 0]
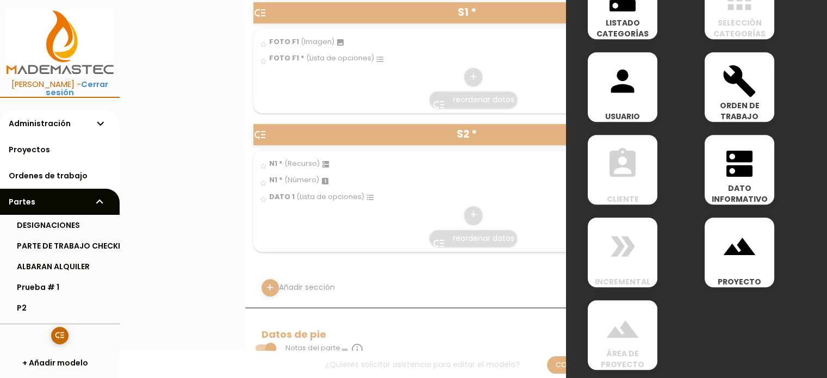
click at [737, 167] on icon "dns" at bounding box center [739, 163] width 35 height 35
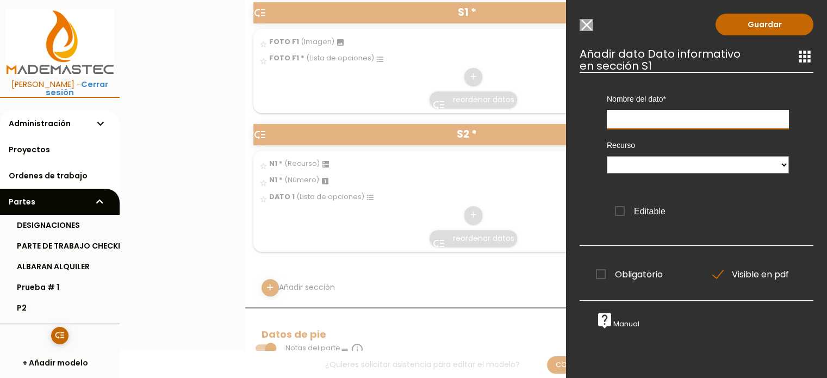
click at [675, 119] on input "text" at bounding box center [698, 119] width 182 height 19
click at [669, 169] on select at bounding box center [698, 164] width 182 height 17
click at [607, 156] on select at bounding box center [698, 164] width 182 height 17
click at [620, 212] on span "Editable" at bounding box center [640, 211] width 51 height 14
click at [0, 0] on input "Editable" at bounding box center [0, 0] width 0 height 0
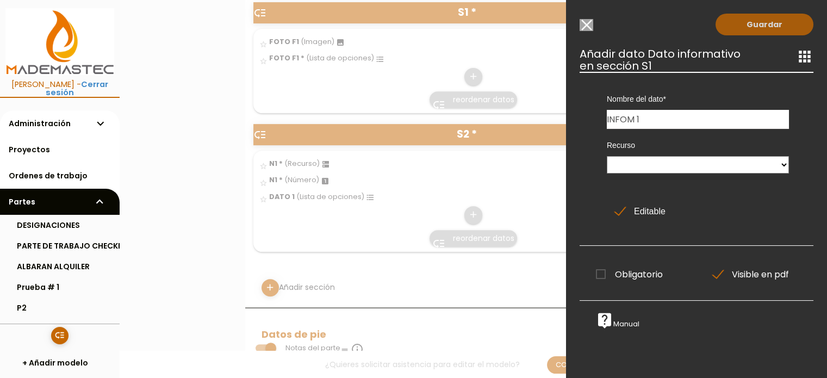
click at [746, 30] on link "Guardar" at bounding box center [764, 25] width 98 height 22
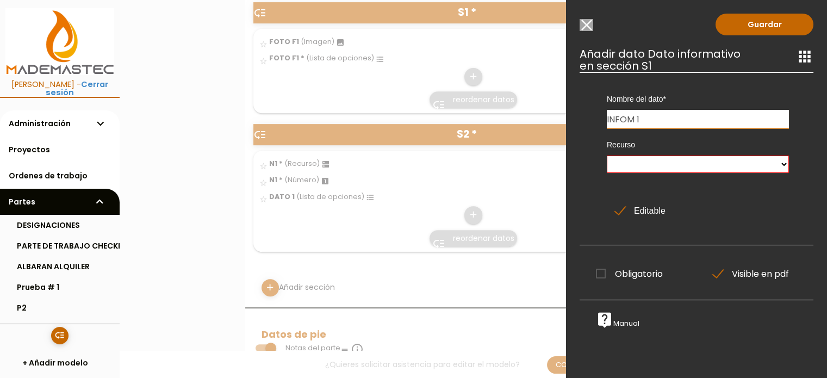
click at [653, 117] on input "INFOM 1" at bounding box center [698, 119] width 182 height 18
type input "INFOM1"
click at [665, 165] on select at bounding box center [698, 163] width 182 height 17
drag, startPoint x: 644, startPoint y: 123, endPoint x: 605, endPoint y: 121, distance: 38.7
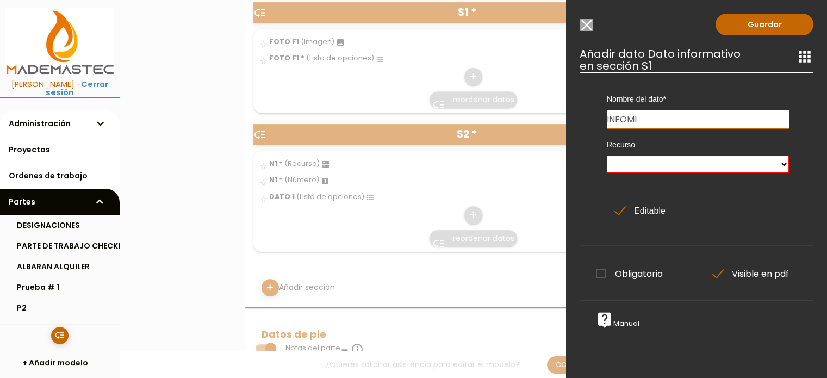
click at [605, 121] on div "Nombre del dato FOTO F1 N1 FOTO F1 N1 DATO 1 INFOM1" at bounding box center [698, 100] width 198 height 57
type input "N1"
click at [625, 159] on select at bounding box center [698, 163] width 182 height 17
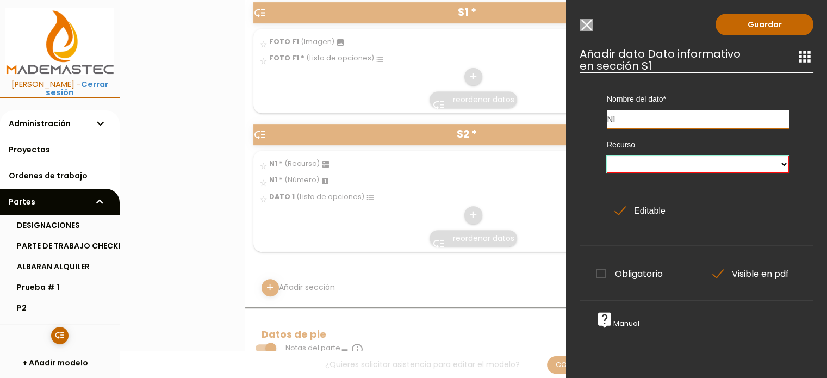
click at [625, 159] on select at bounding box center [698, 163] width 182 height 17
click at [622, 210] on span "Editable" at bounding box center [640, 211] width 51 height 14
click at [0, 0] on input "Editable" at bounding box center [0, 0] width 0 height 0
click at [600, 272] on span "Obligatorio" at bounding box center [629, 274] width 67 height 14
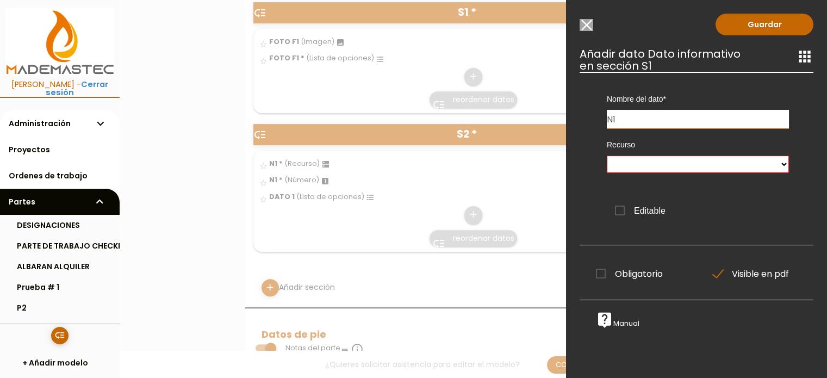
click at [0, 0] on input "Obligatorio" at bounding box center [0, 0] width 0 height 0
click at [740, 23] on link "Guardar" at bounding box center [764, 25] width 98 height 22
click at [746, 24] on link "Guardar" at bounding box center [764, 25] width 98 height 22
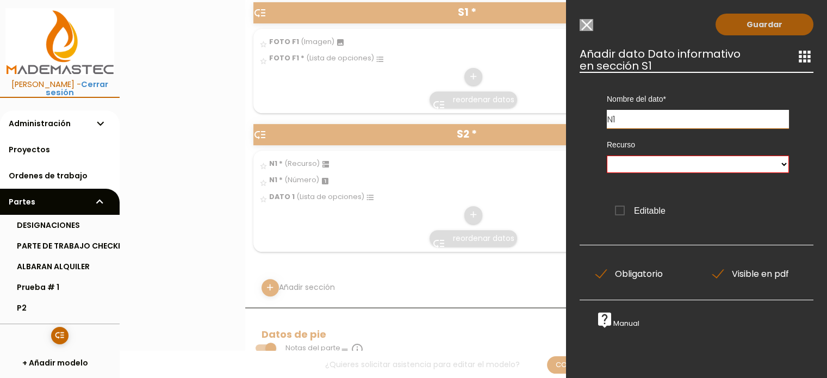
click at [746, 24] on link "Guardar" at bounding box center [764, 25] width 98 height 22
click at [796, 57] on icon "apps" at bounding box center [804, 56] width 17 height 17
click at [587, 23] on input "Modelo sin Ordenes de trabajo" at bounding box center [587, 25] width 14 height 12
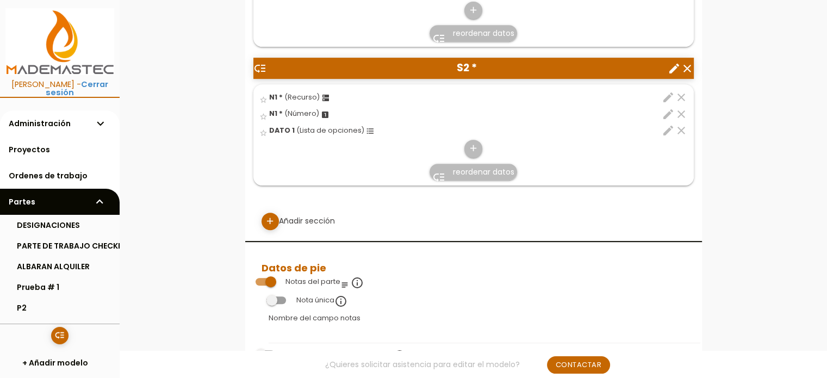
scroll to position [435, 0]
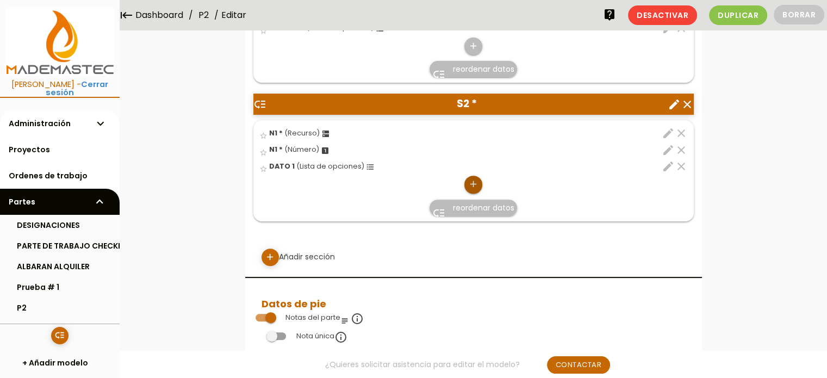
click at [470, 182] on icon "add" at bounding box center [473, 184] width 10 height 17
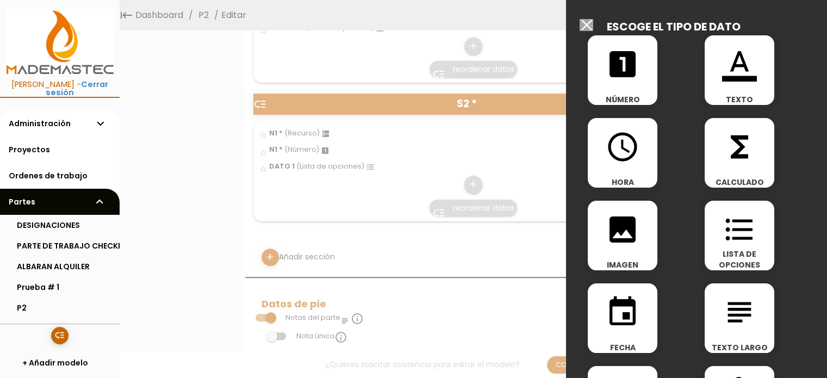
click at [623, 77] on icon "looks_one" at bounding box center [622, 64] width 35 height 35
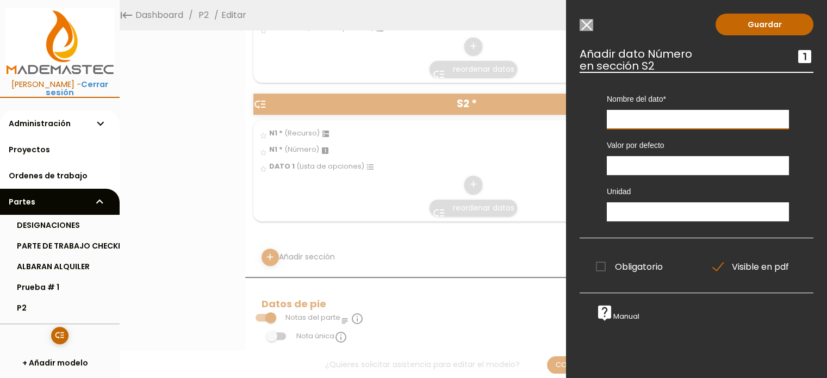
click at [631, 117] on input "text" at bounding box center [698, 119] width 182 height 19
type input "N1"
click at [659, 163] on input "number" at bounding box center [698, 165] width 182 height 19
click at [634, 163] on input "number" at bounding box center [698, 165] width 182 height 19
click at [684, 211] on input "text" at bounding box center [698, 211] width 182 height 19
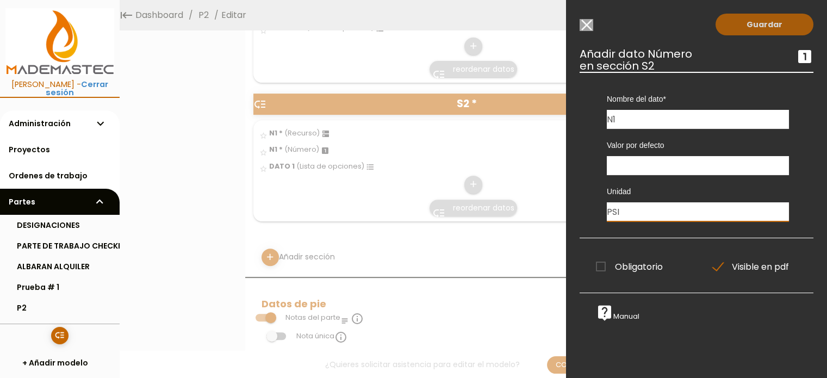
type input "PSI"
click at [755, 21] on link "Guardar" at bounding box center [764, 25] width 98 height 22
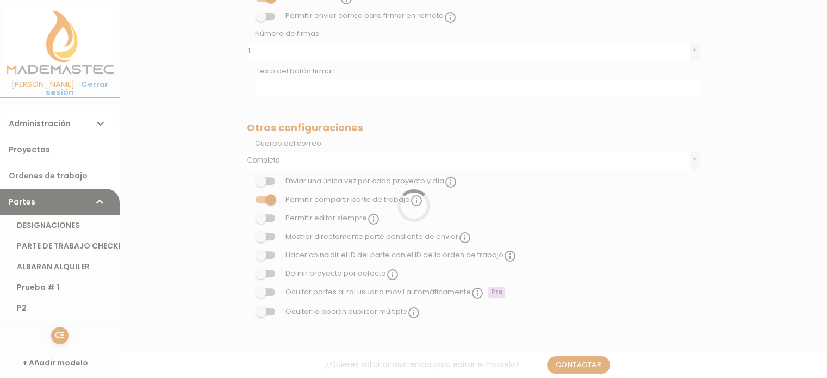
scroll to position [435, 0]
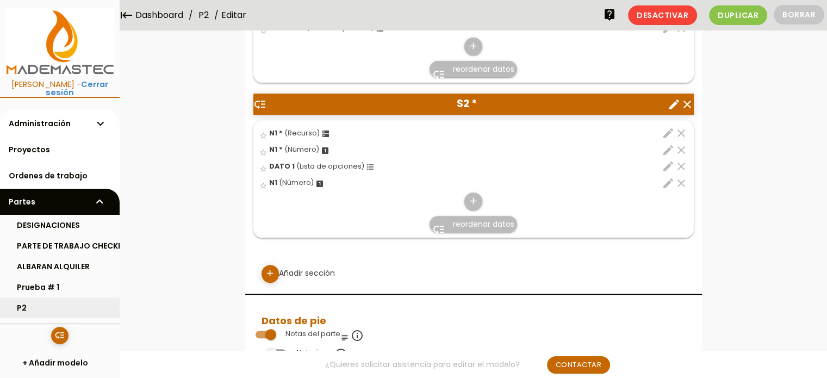
click at [40, 307] on link "P2" at bounding box center [60, 307] width 120 height 21
